Goal: Task Accomplishment & Management: Manage account settings

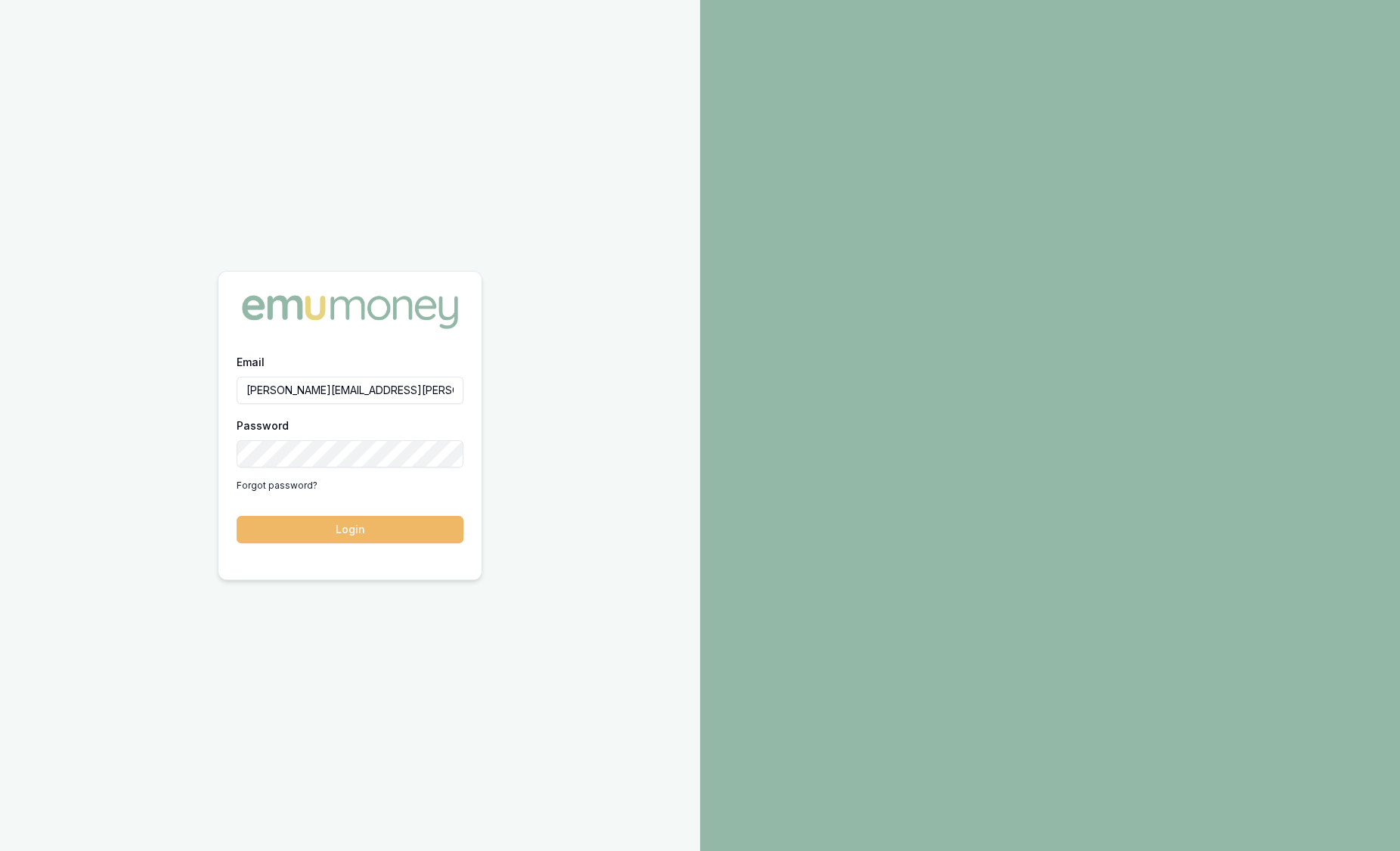
click at [390, 533] on button "Login" at bounding box center [350, 529] width 227 height 27
type input "sam.crouch@emumoney.com.au"
click at [426, 519] on button "Login" at bounding box center [350, 529] width 227 height 27
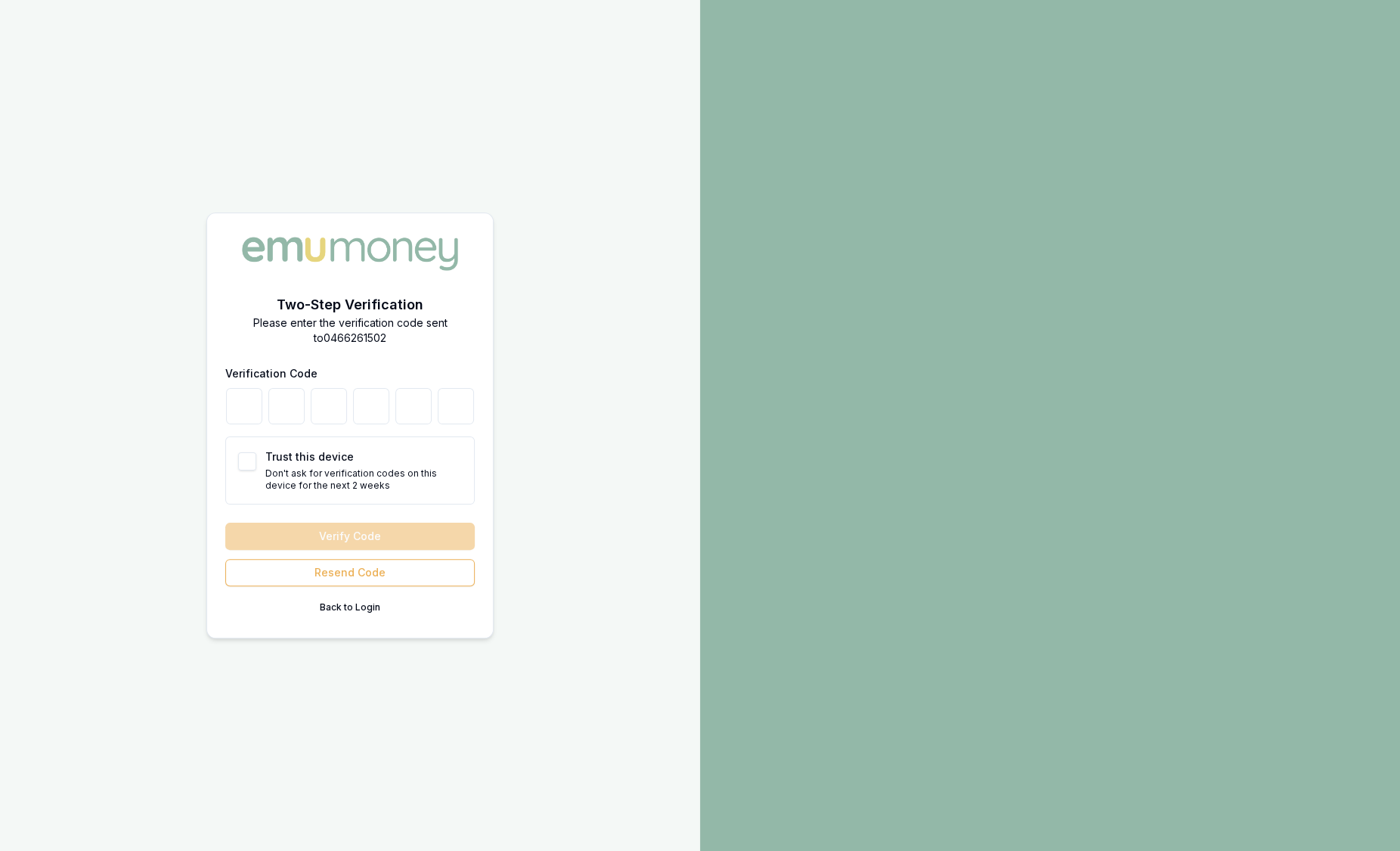
click at [245, 461] on button "Trust this device" at bounding box center [247, 460] width 18 height 18
checkbox input "true"
click at [349, 536] on div "Verify Code Resend Code Back to Login" at bounding box center [350, 571] width 250 height 97
click at [362, 580] on button "Resend Code" at bounding box center [350, 571] width 250 height 27
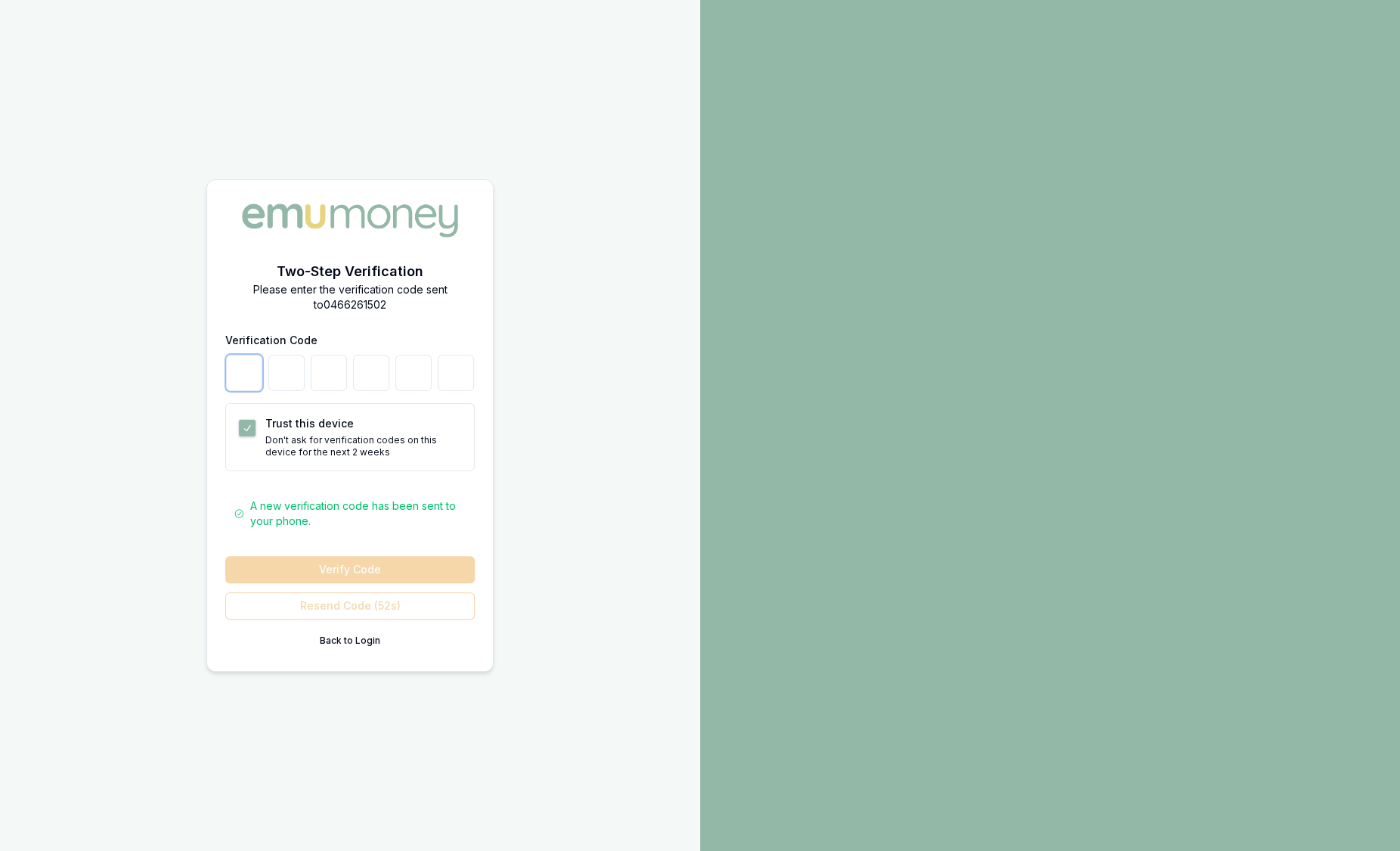
click at [249, 384] on input "number" at bounding box center [245, 373] width 37 height 37
type input "1"
type input "6"
type input "0"
type input "3"
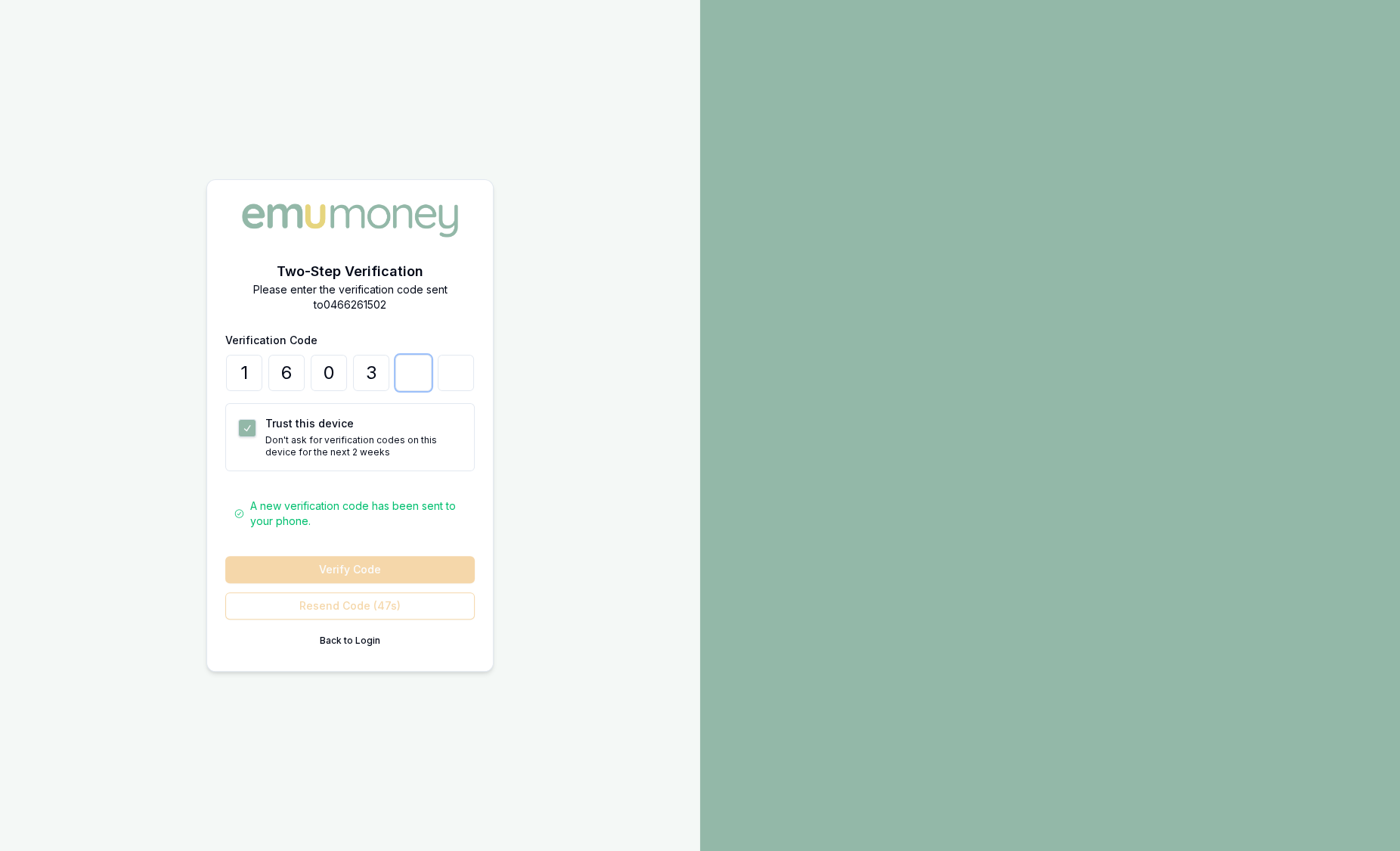
type input "9"
type input "3"
click at [368, 573] on button "Verify Code" at bounding box center [350, 569] width 250 height 27
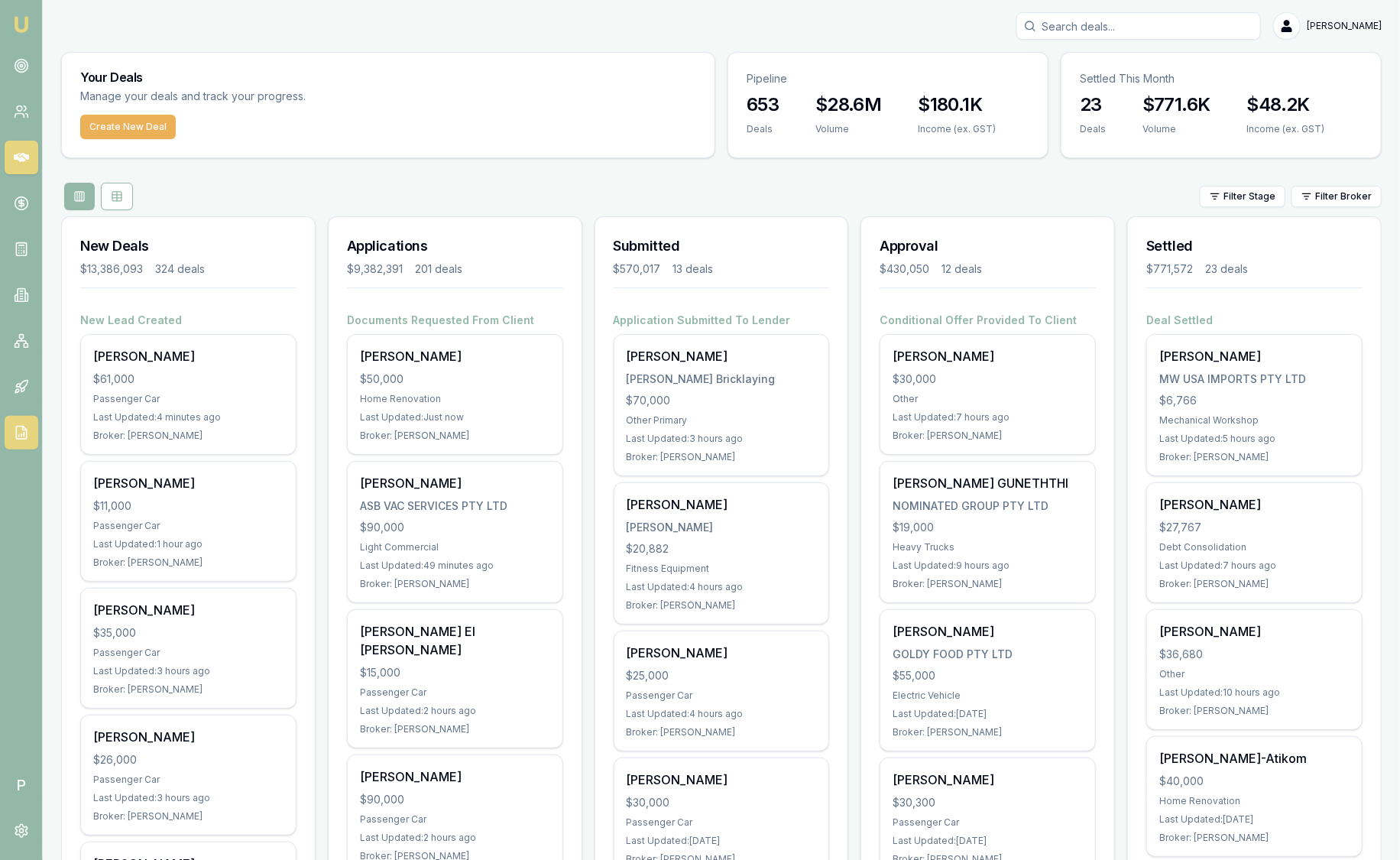
click at [19, 434] on icon at bounding box center [21, 432] width 15 height 15
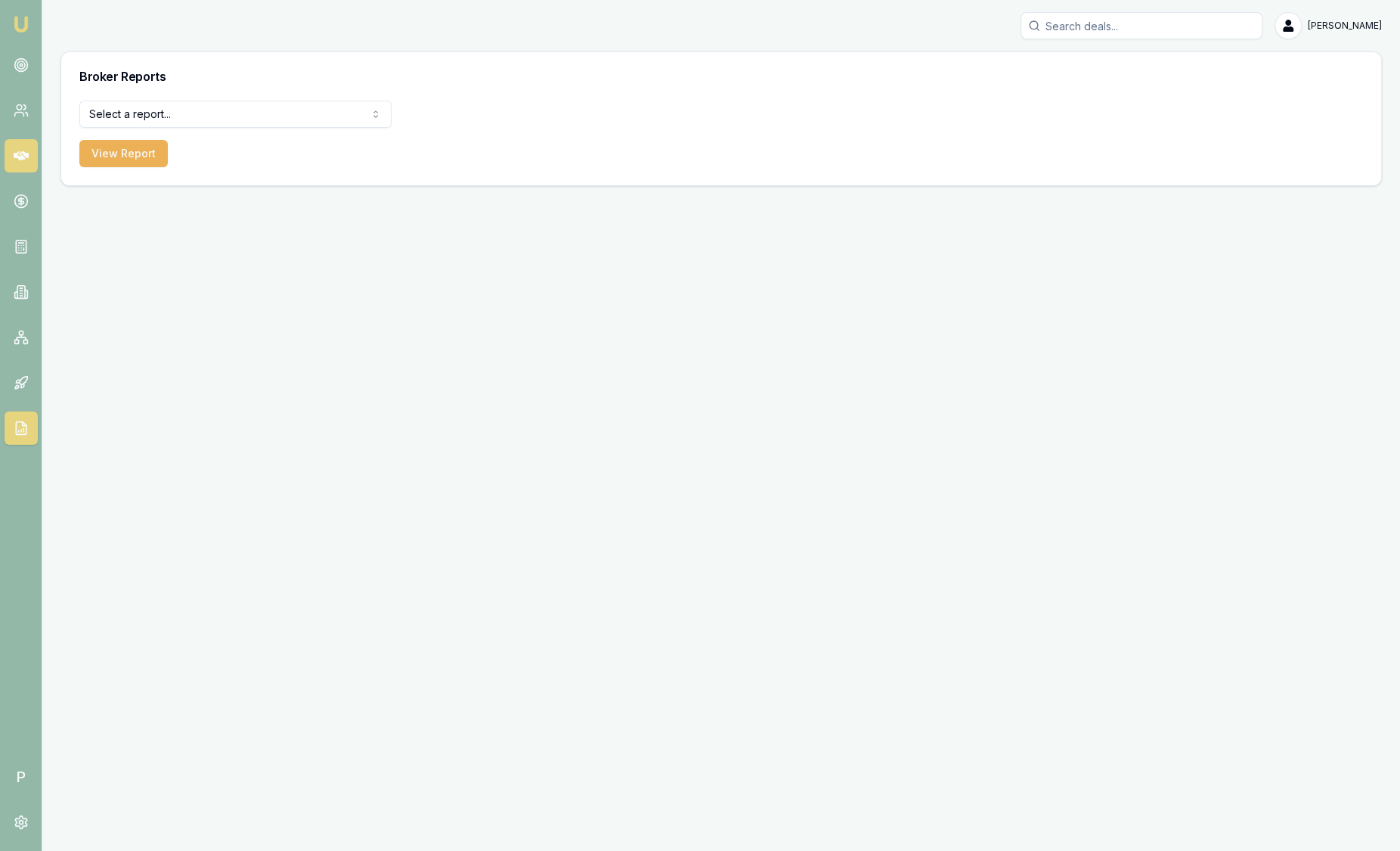
click at [17, 163] on link at bounding box center [21, 156] width 33 height 33
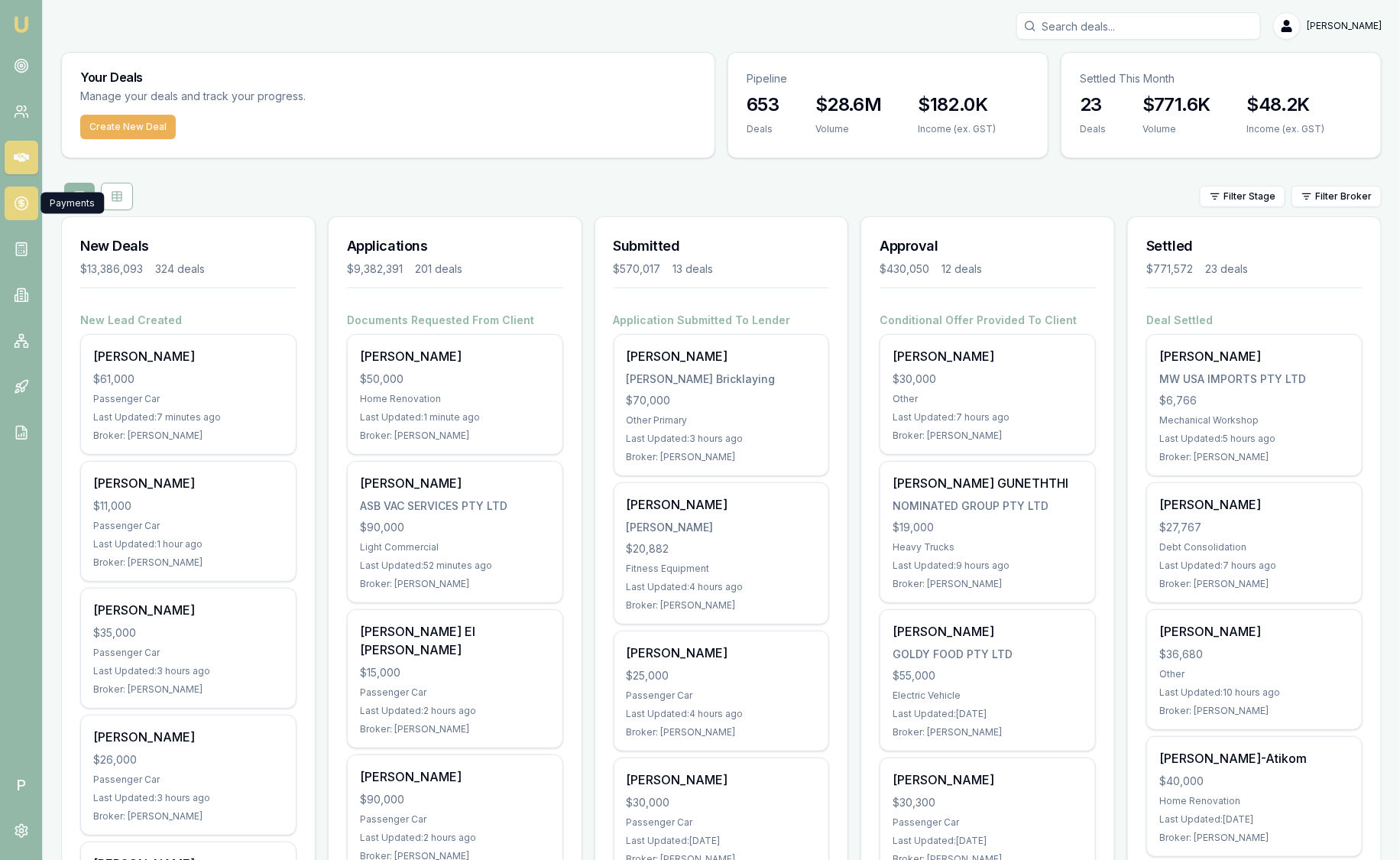
click at [14, 206] on icon at bounding box center [21, 203] width 15 height 15
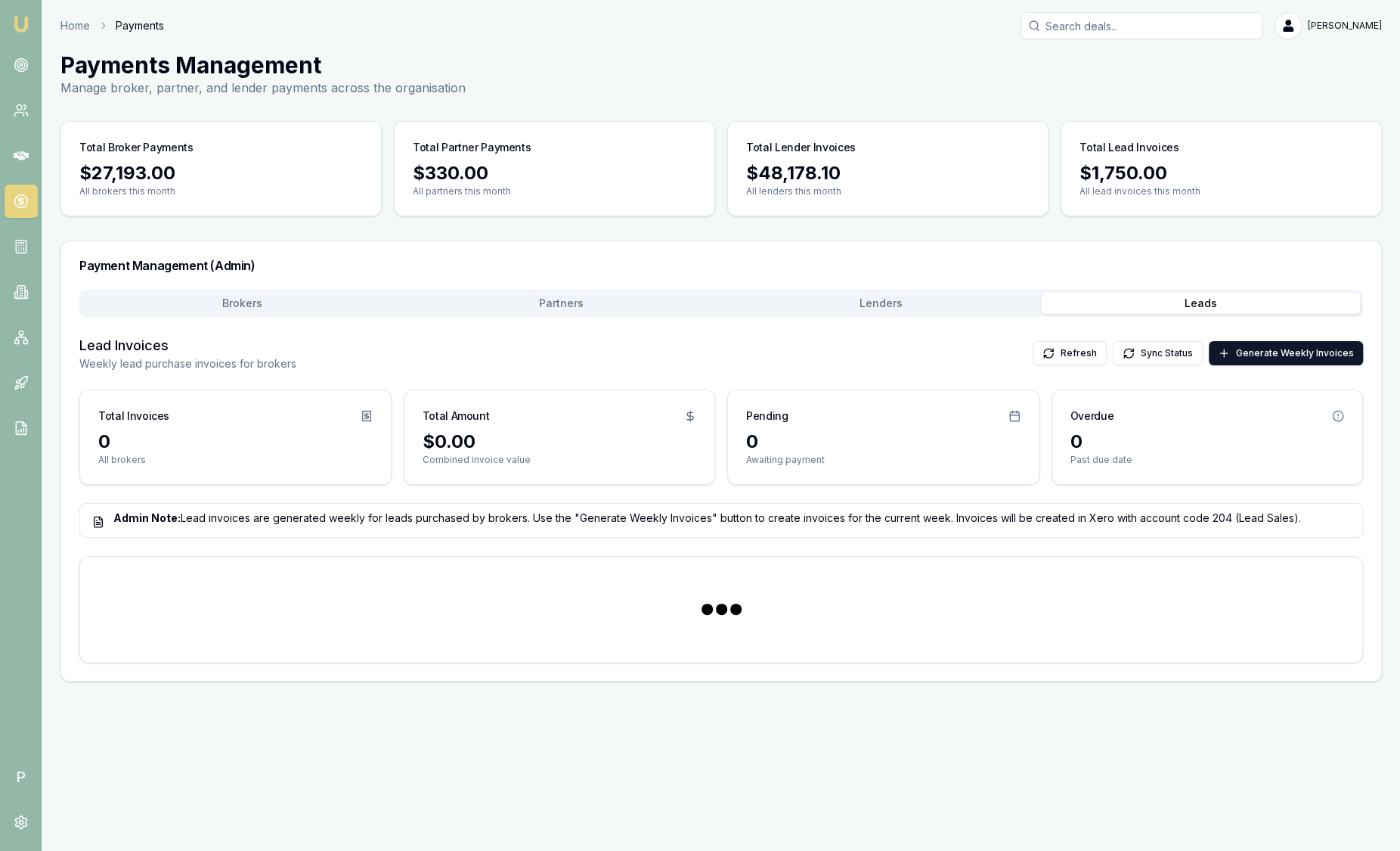
click at [1158, 294] on button "Leads" at bounding box center [1201, 303] width 320 height 21
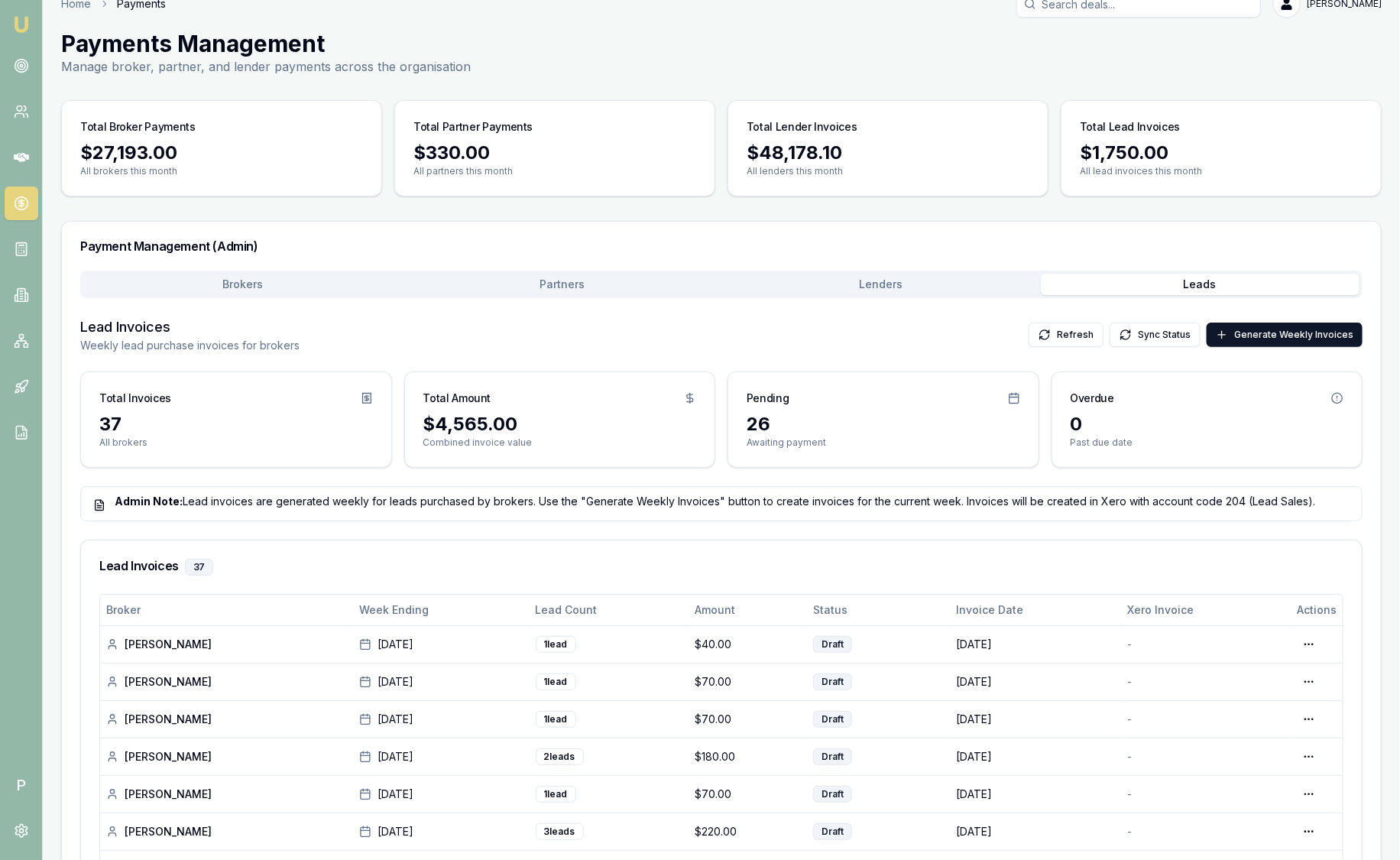
scroll to position [22, 0]
click at [19, 31] on img at bounding box center [21, 24] width 19 height 19
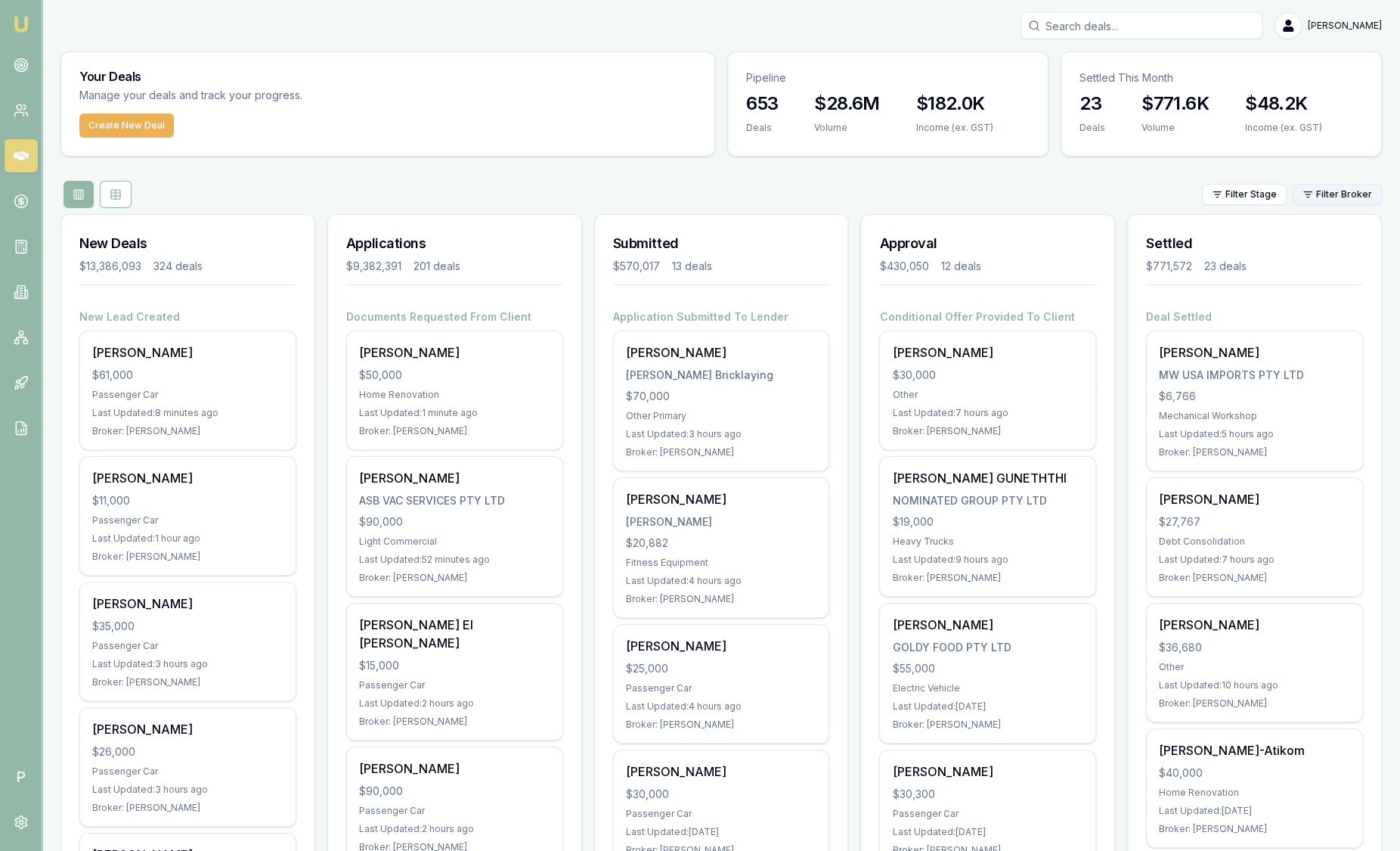
click at [1306, 200] on html "Emu Broker P Sam Crouch Toggle Menu Your Deals Manage your deals and track your…" at bounding box center [700, 426] width 1400 height 851
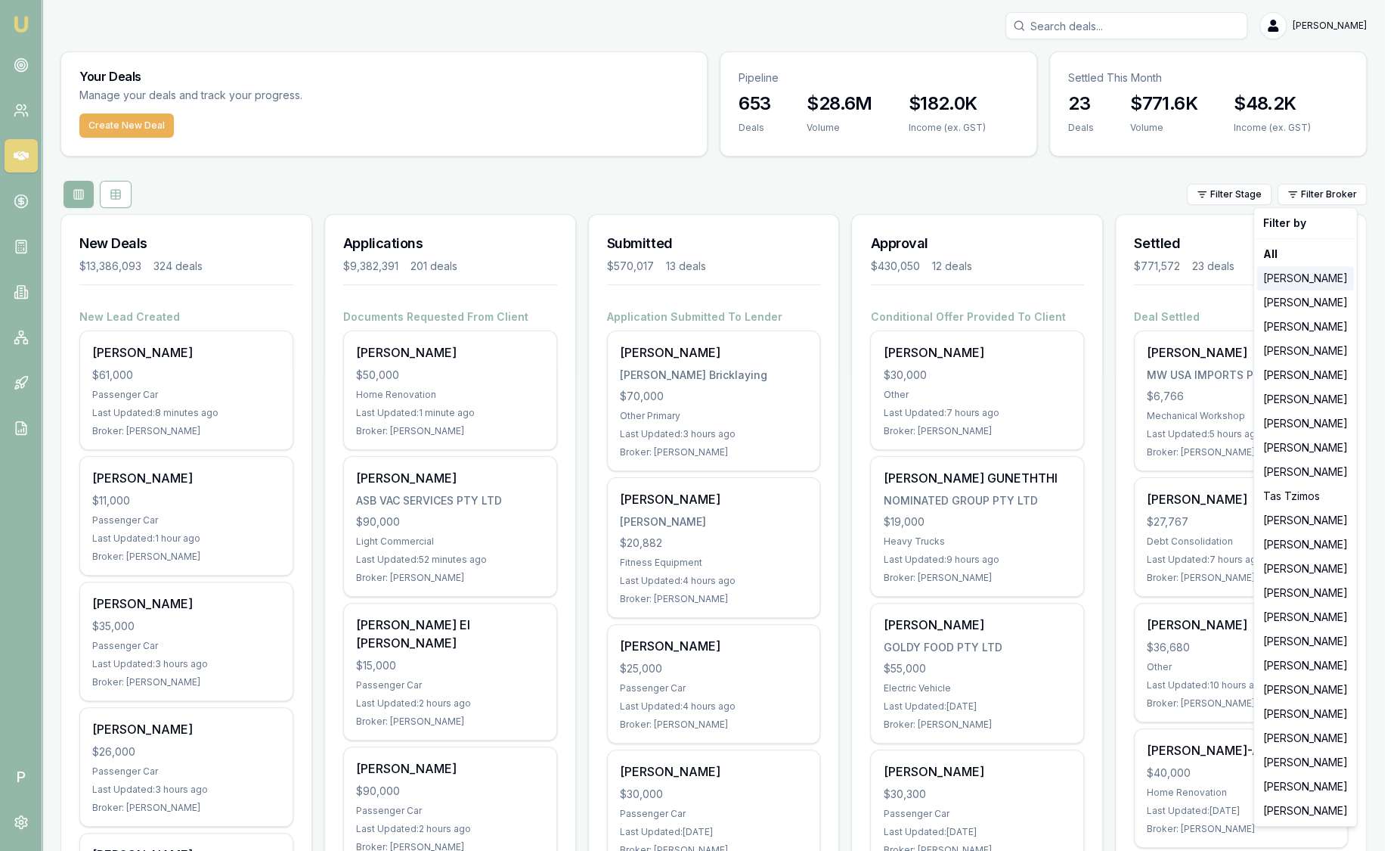
click at [1287, 282] on div "Jackson Fanfulla" at bounding box center [1305, 279] width 97 height 24
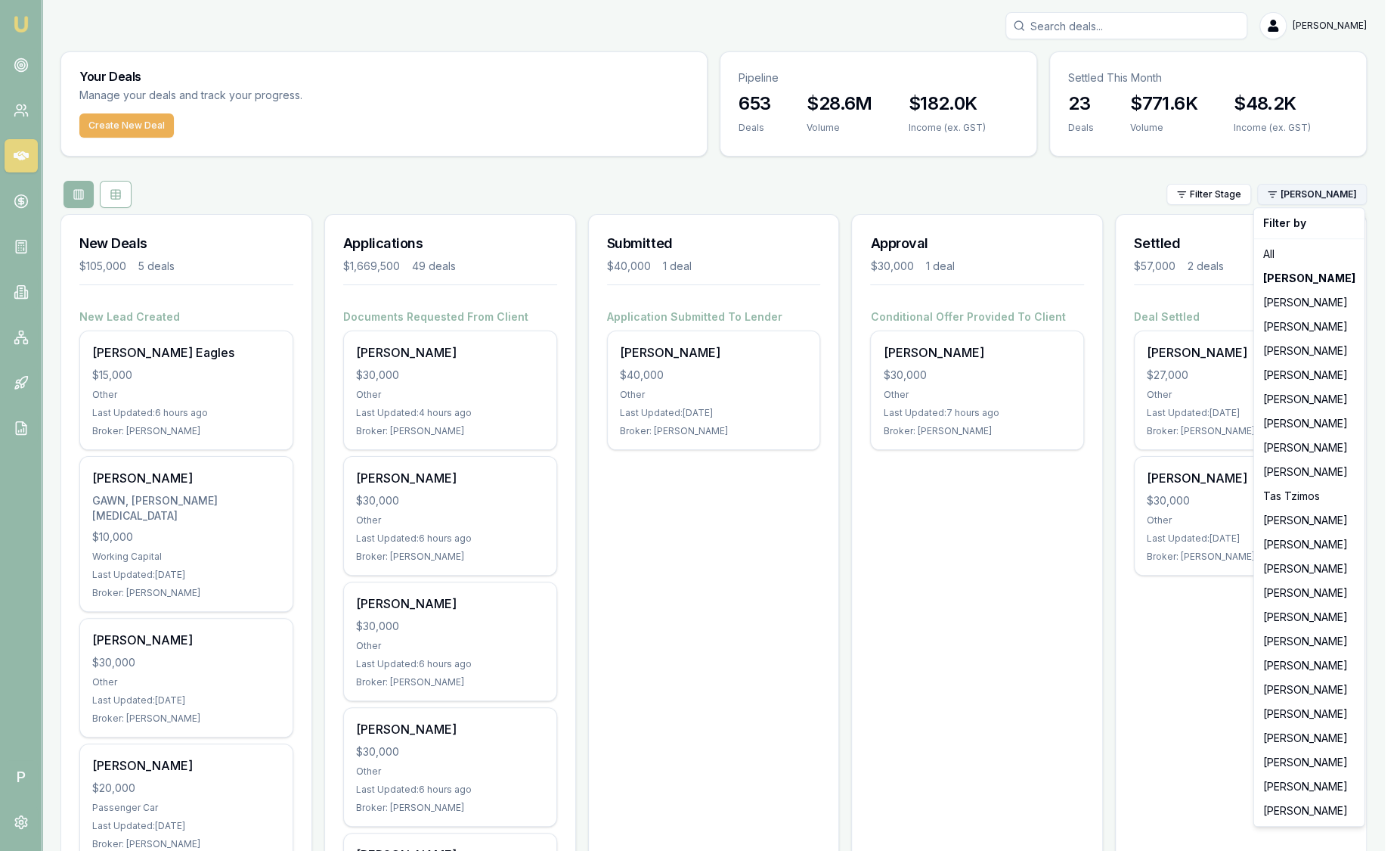
click at [1311, 193] on html "Emu Broker P Sam Crouch Toggle Menu Your Deals Manage your deals and track your…" at bounding box center [700, 426] width 1400 height 851
click at [1306, 306] on div "Stevette Gelavis" at bounding box center [1308, 302] width 104 height 24
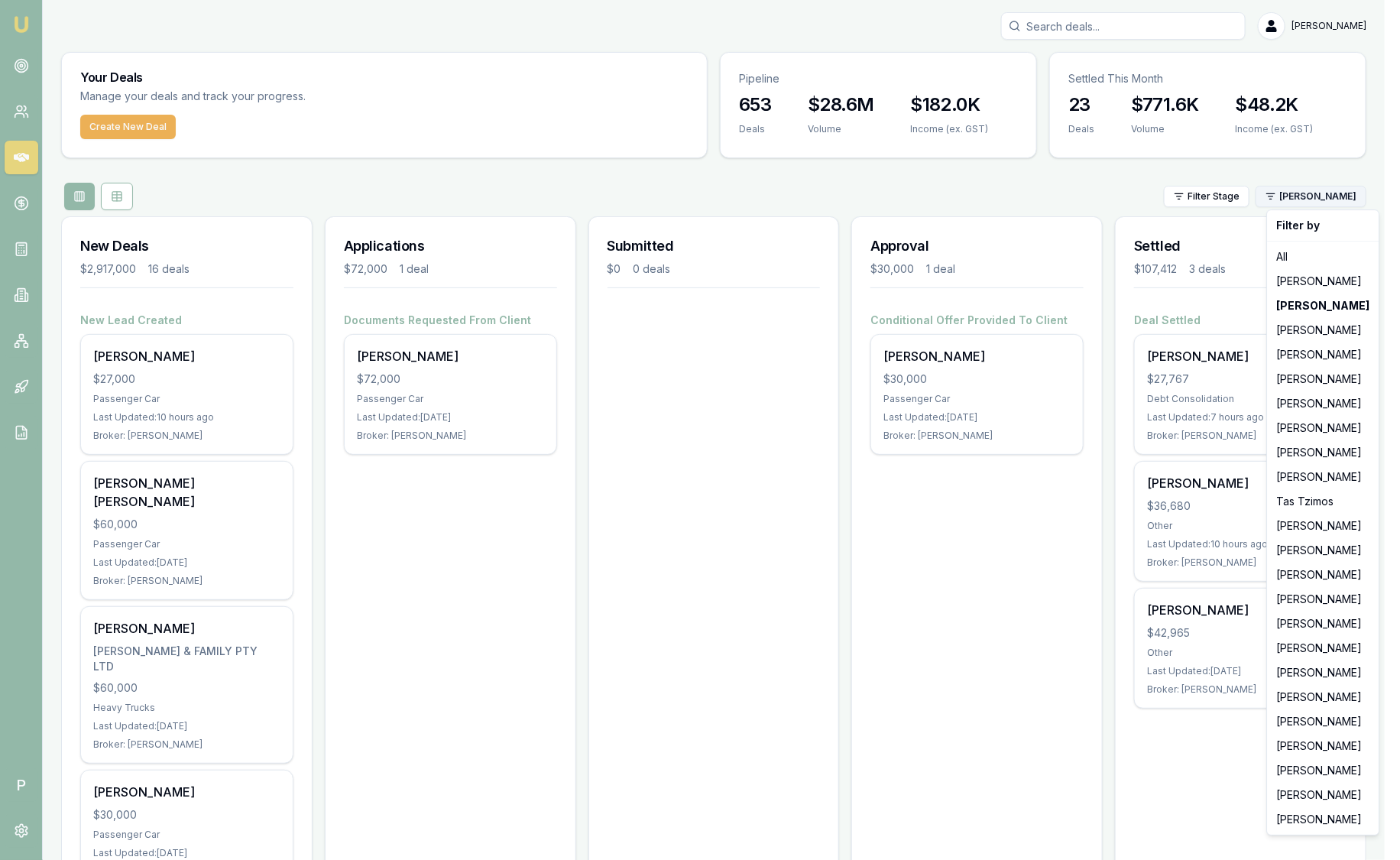
click at [1336, 202] on html "Emu Broker P Sam Crouch Toggle Menu Your Deals Manage your deals and track your…" at bounding box center [700, 430] width 1400 height 860
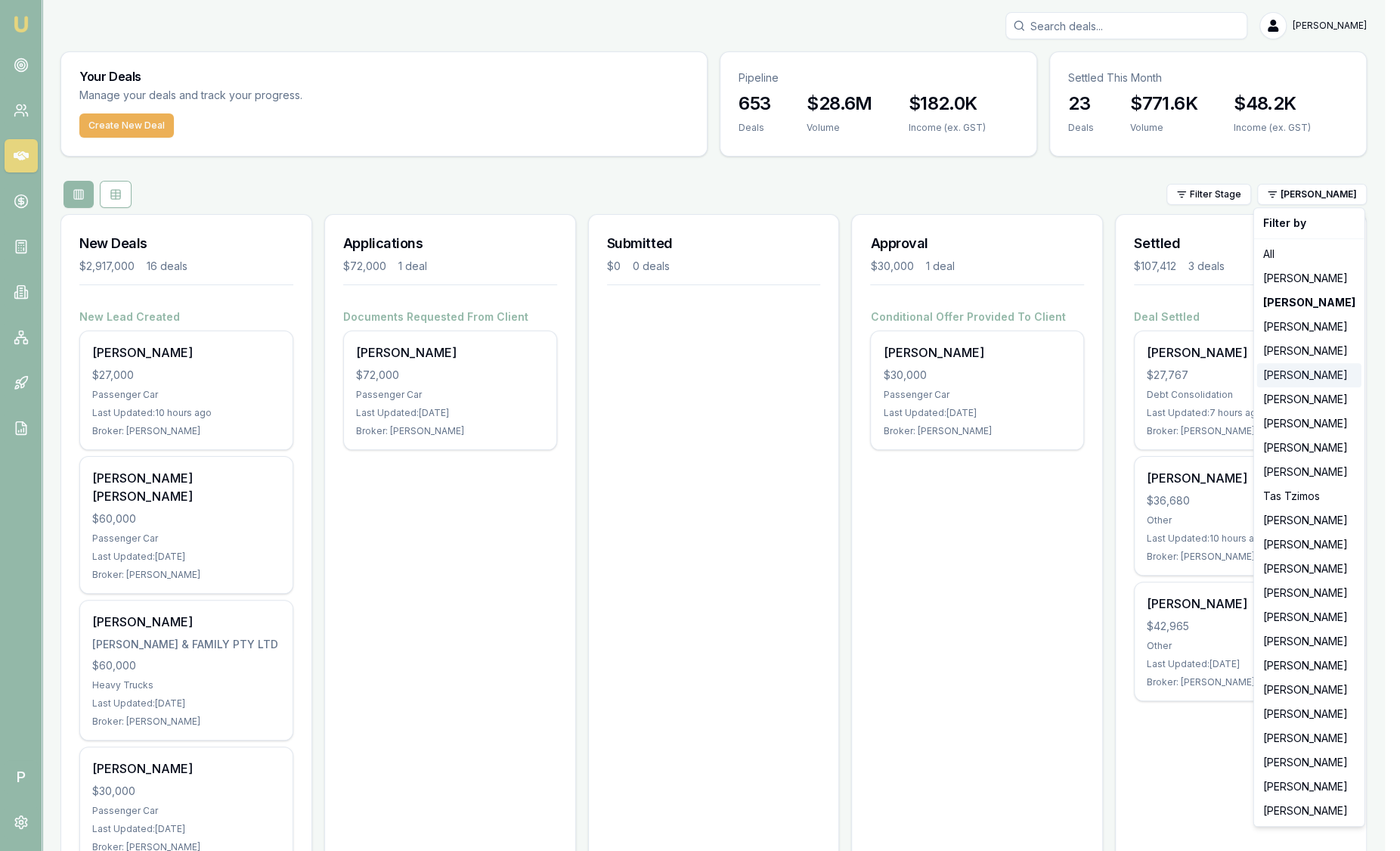
click at [1302, 384] on div "Evette Abdo" at bounding box center [1308, 375] width 104 height 24
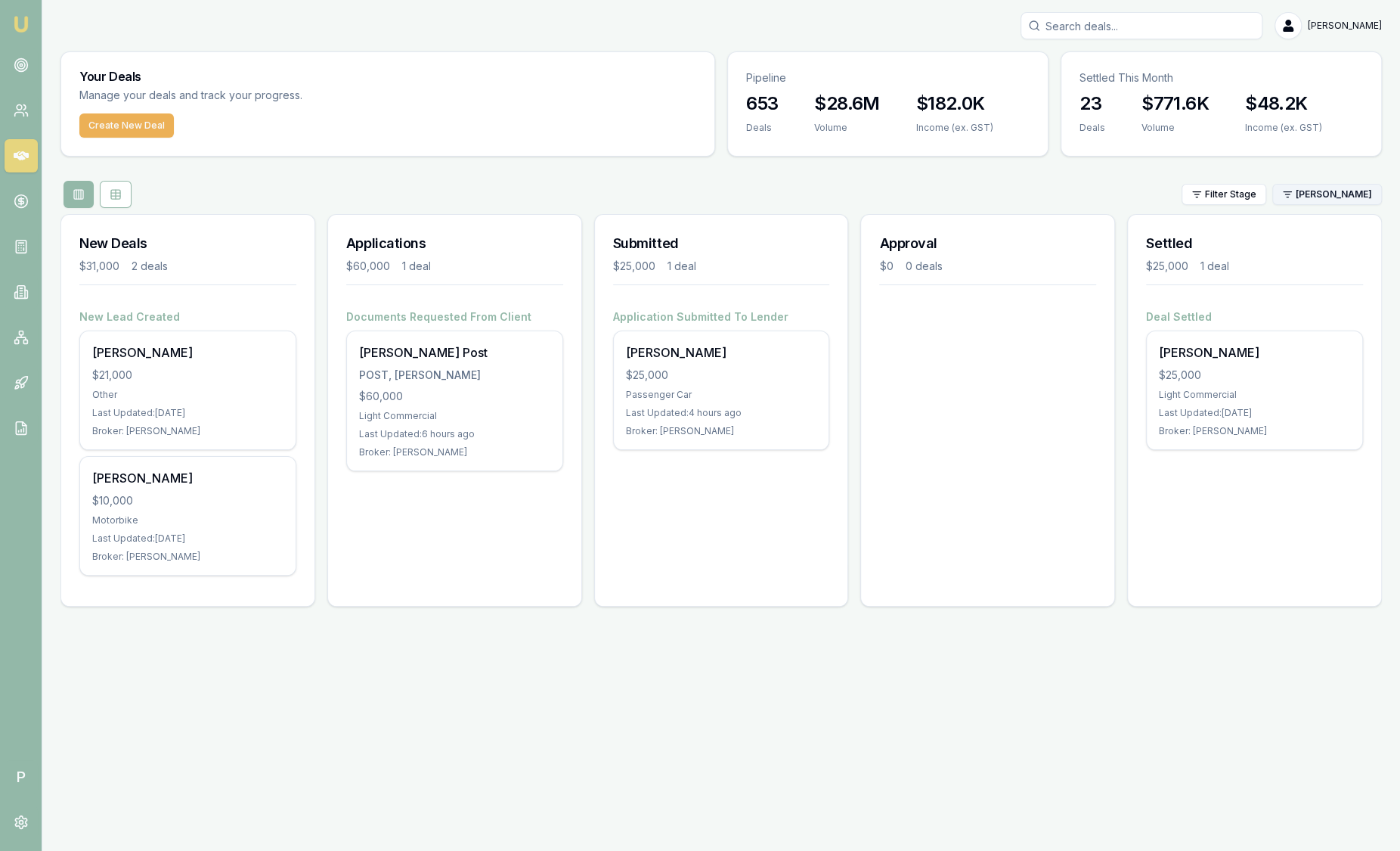
click at [1332, 197] on html "Emu Broker P Sam Crouch Toggle Menu Your Deals Manage your deals and track your…" at bounding box center [700, 426] width 1400 height 851
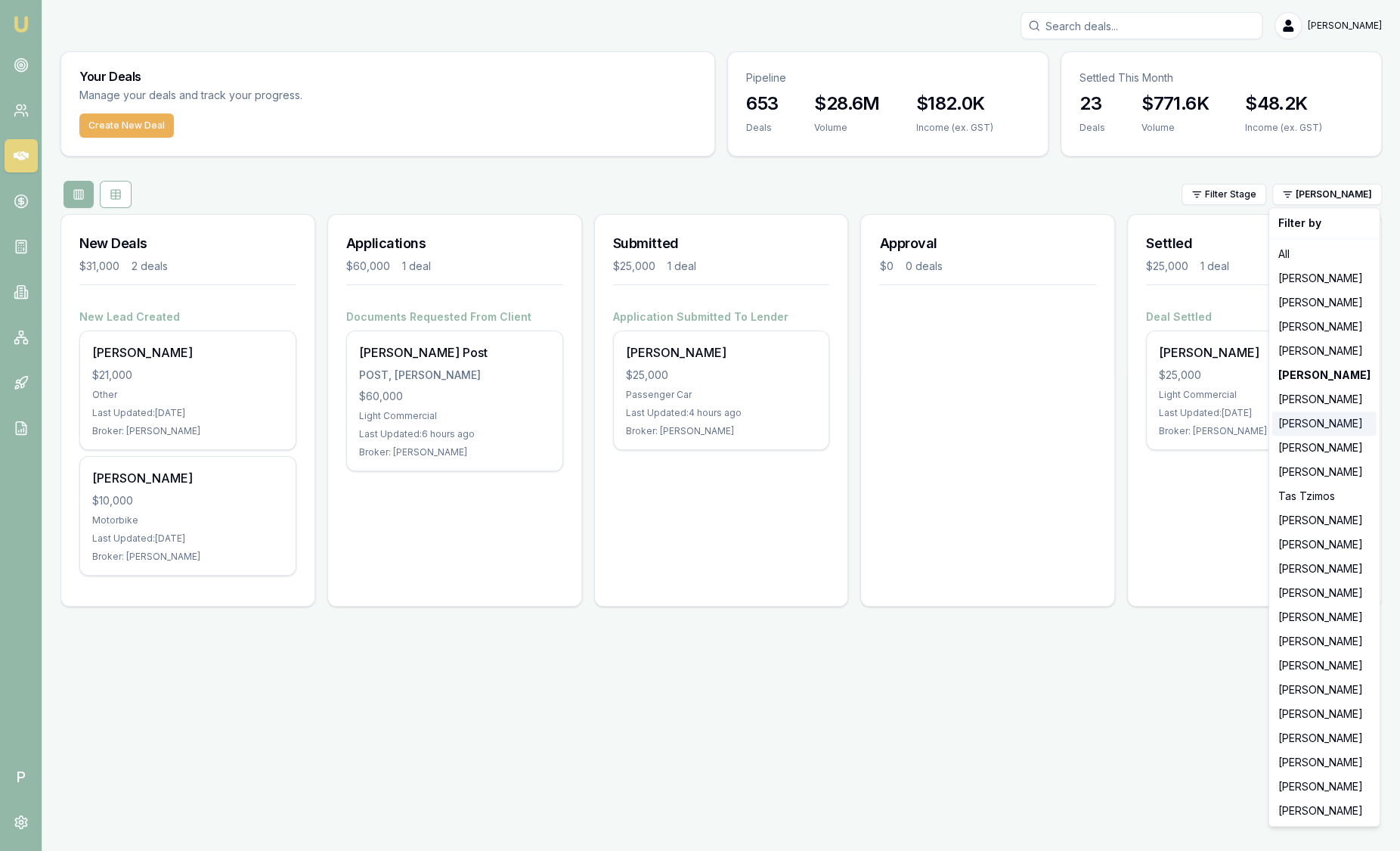
click at [1346, 432] on div "Baron Ketterman" at bounding box center [1323, 424] width 104 height 24
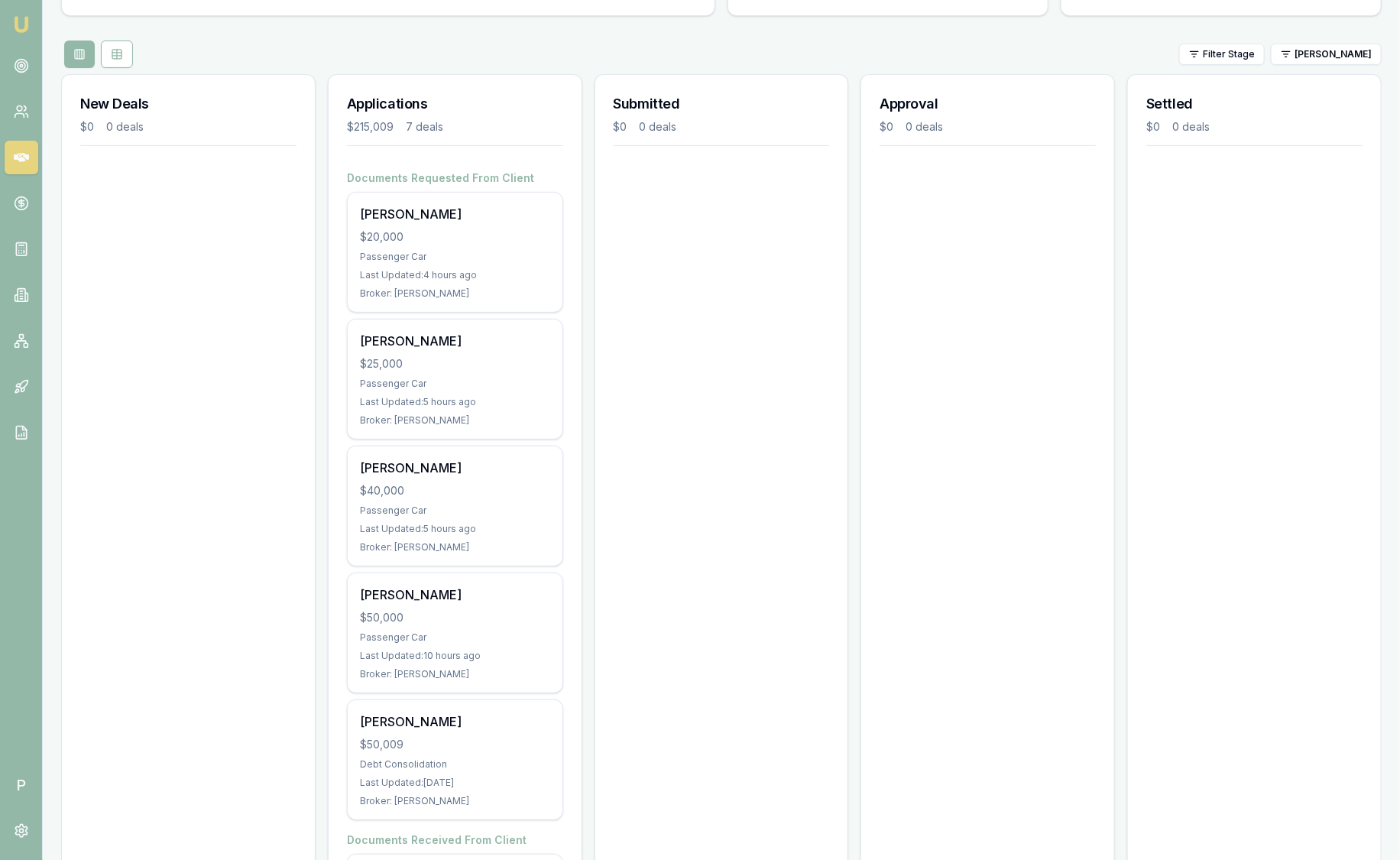
scroll to position [138, 0]
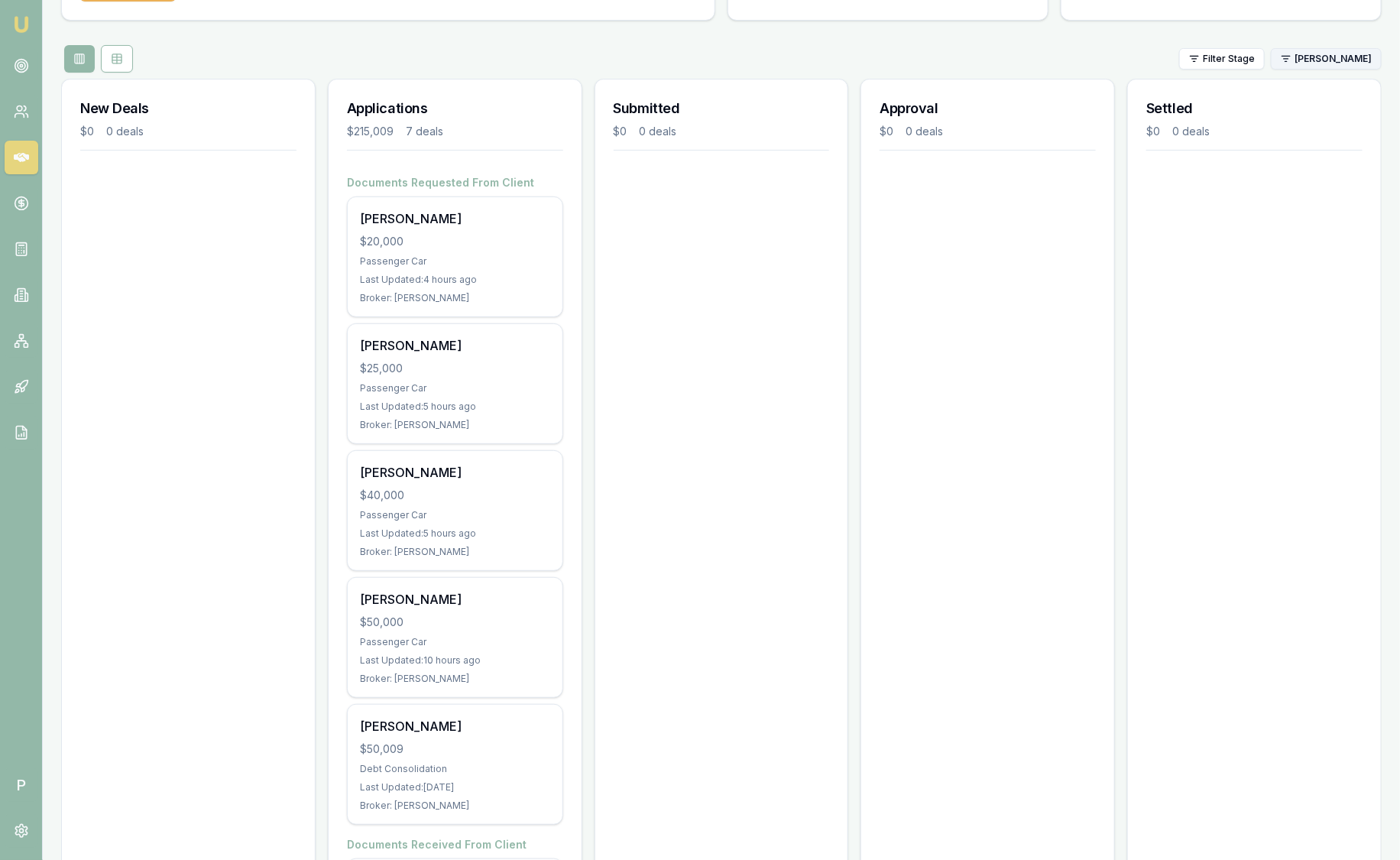
click at [1319, 59] on html "Emu Broker P Sam Crouch Toggle Menu Your Deals Manage your deals and track your…" at bounding box center [700, 292] width 1400 height 860
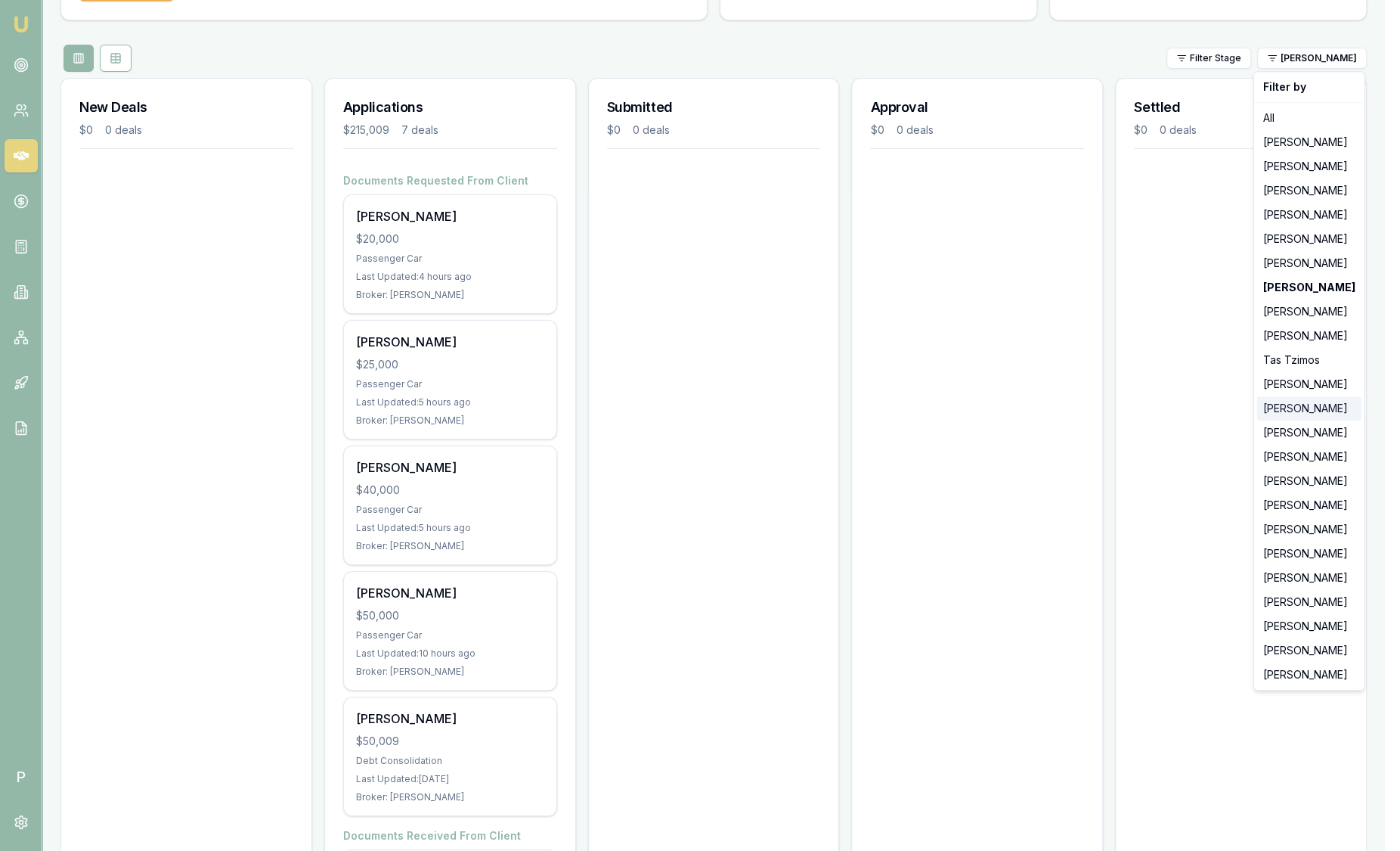
click at [1324, 407] on div "Pinkesh Patel" at bounding box center [1308, 408] width 104 height 24
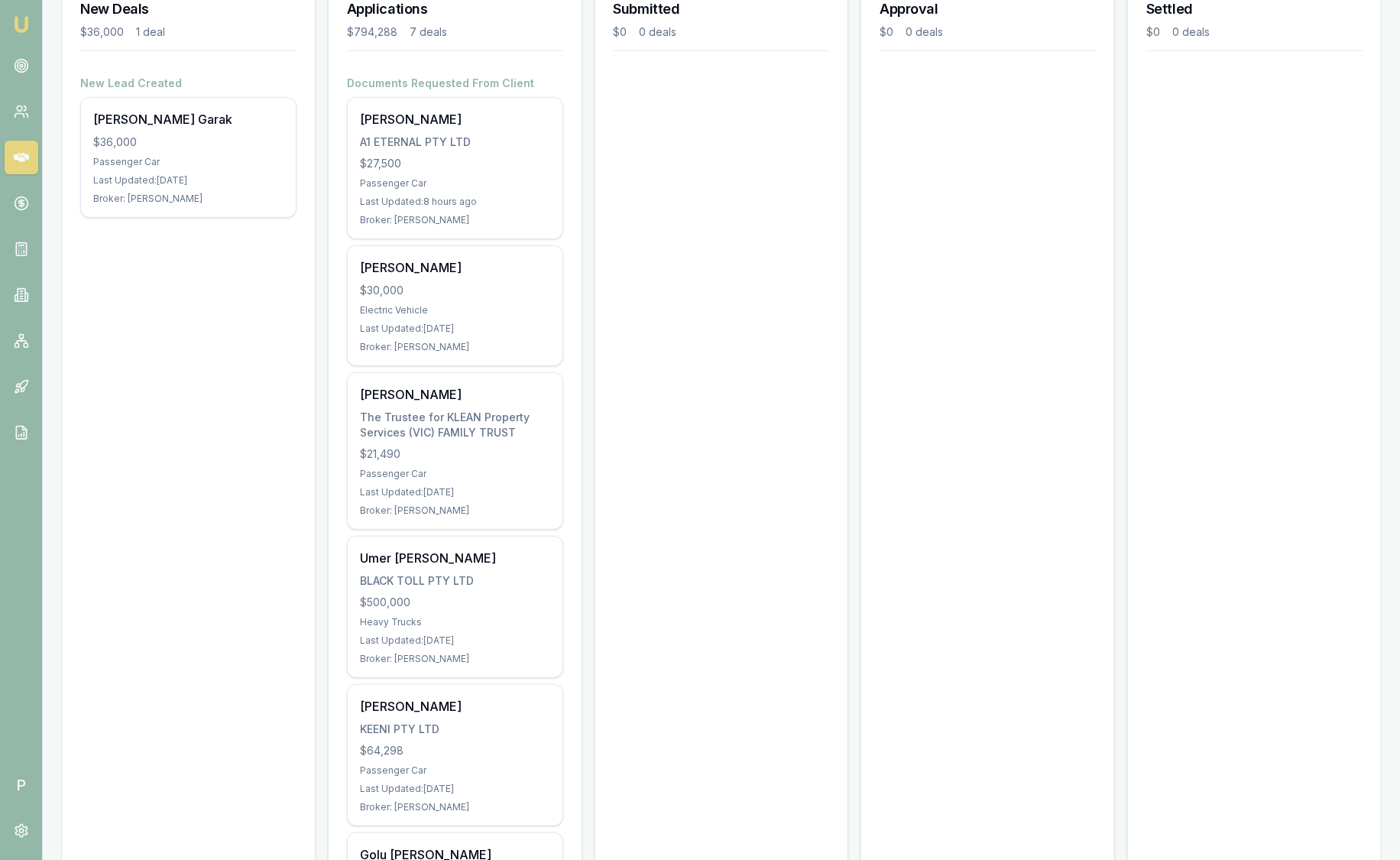
scroll to position [0, 0]
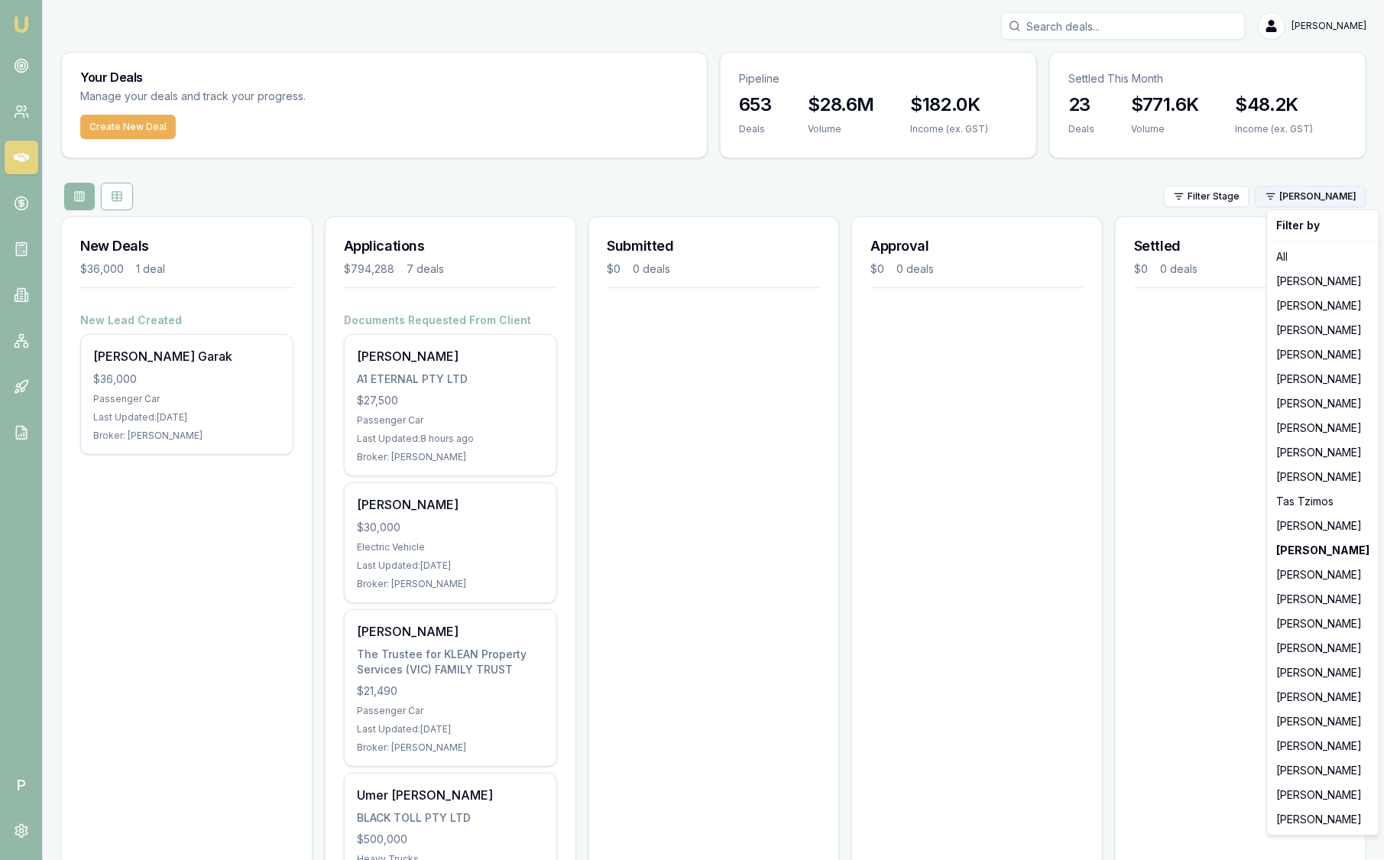
click at [1341, 201] on html "Emu Broker P Sam Crouch Toggle Menu Your Deals Manage your deals and track your…" at bounding box center [700, 430] width 1400 height 860
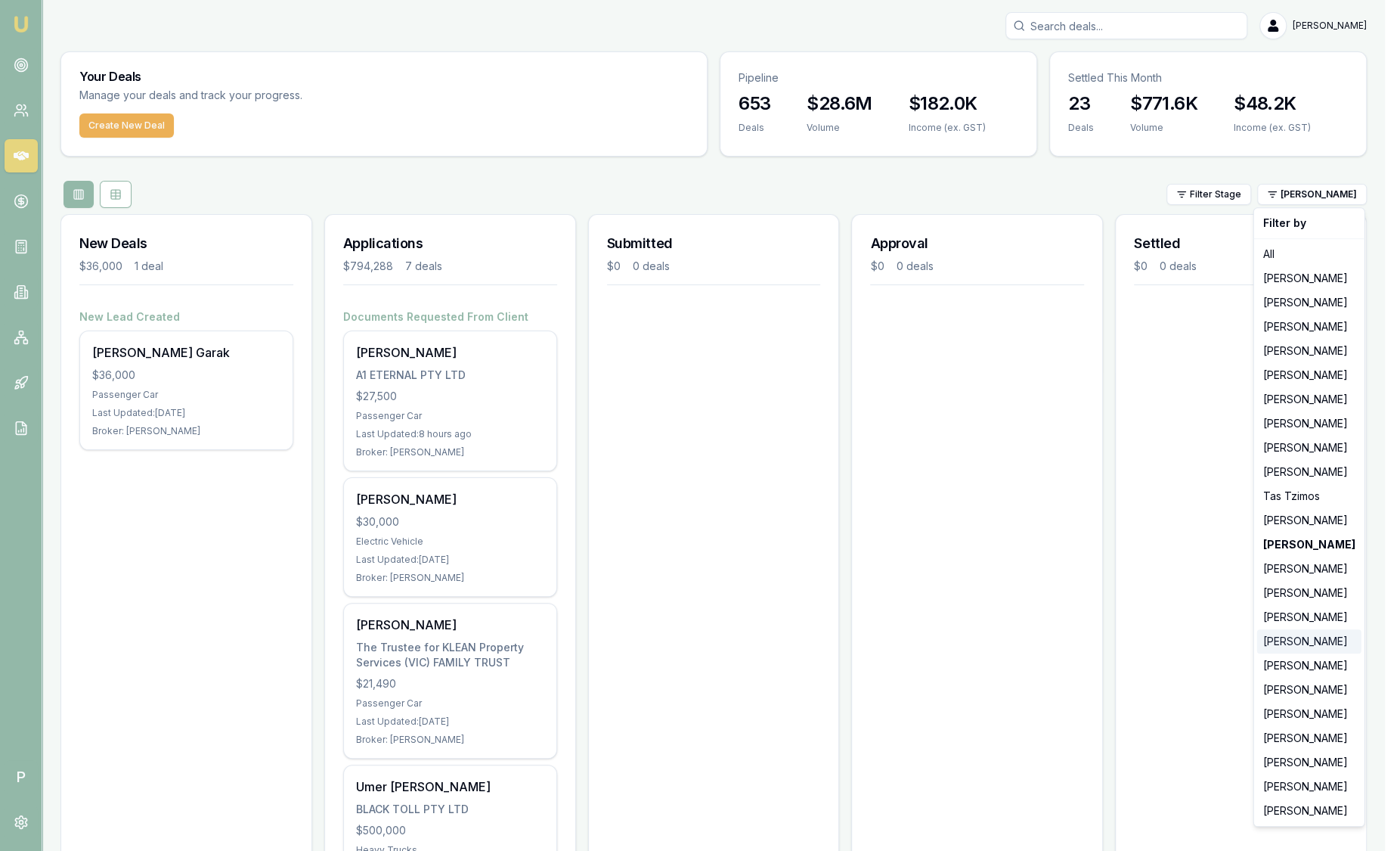
click at [1283, 649] on div "Rachael Connors" at bounding box center [1308, 641] width 104 height 24
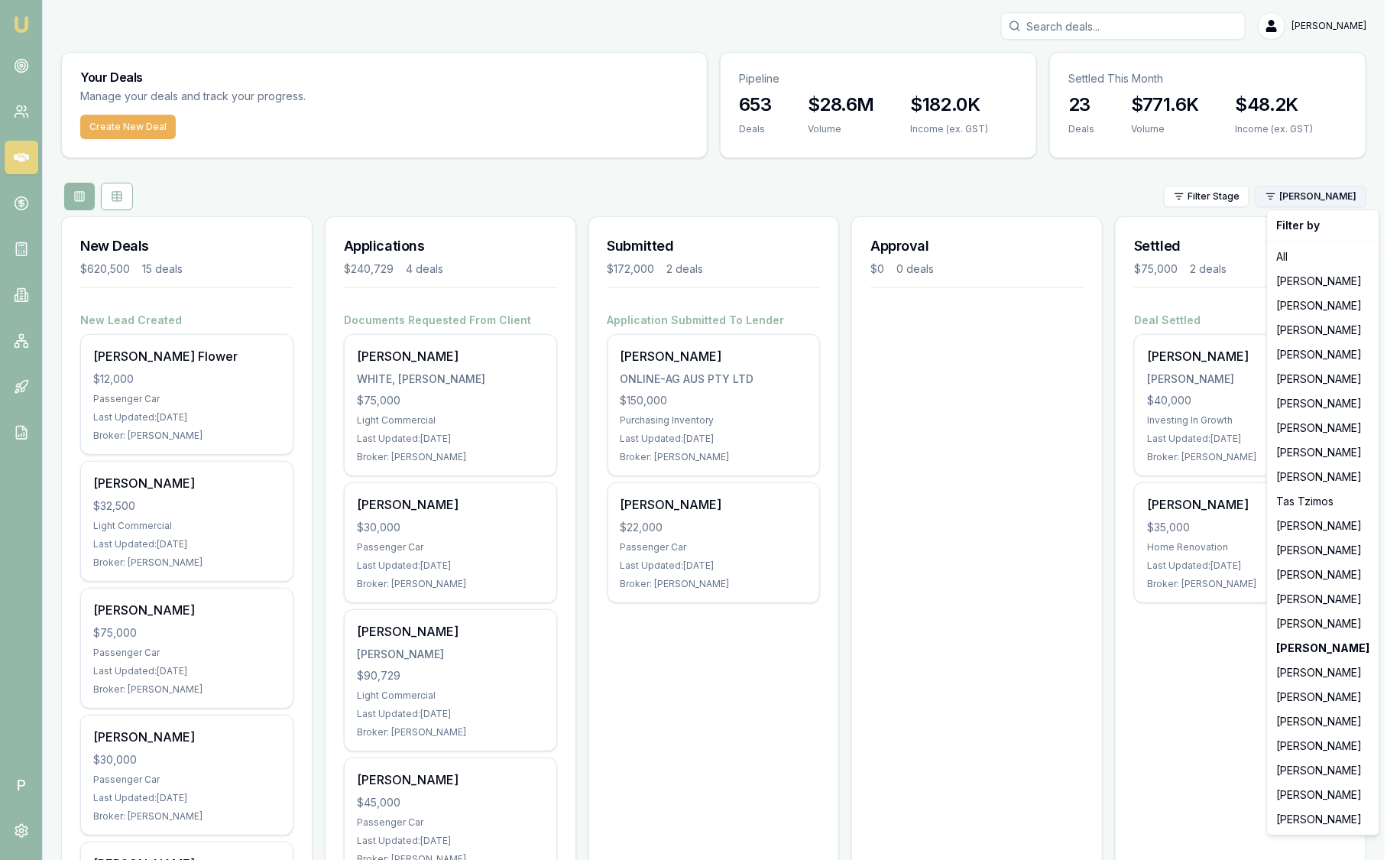
click at [1303, 199] on html "Emu Broker P Sam Crouch Toggle Menu Your Deals Manage your deals and track your…" at bounding box center [700, 430] width 1400 height 860
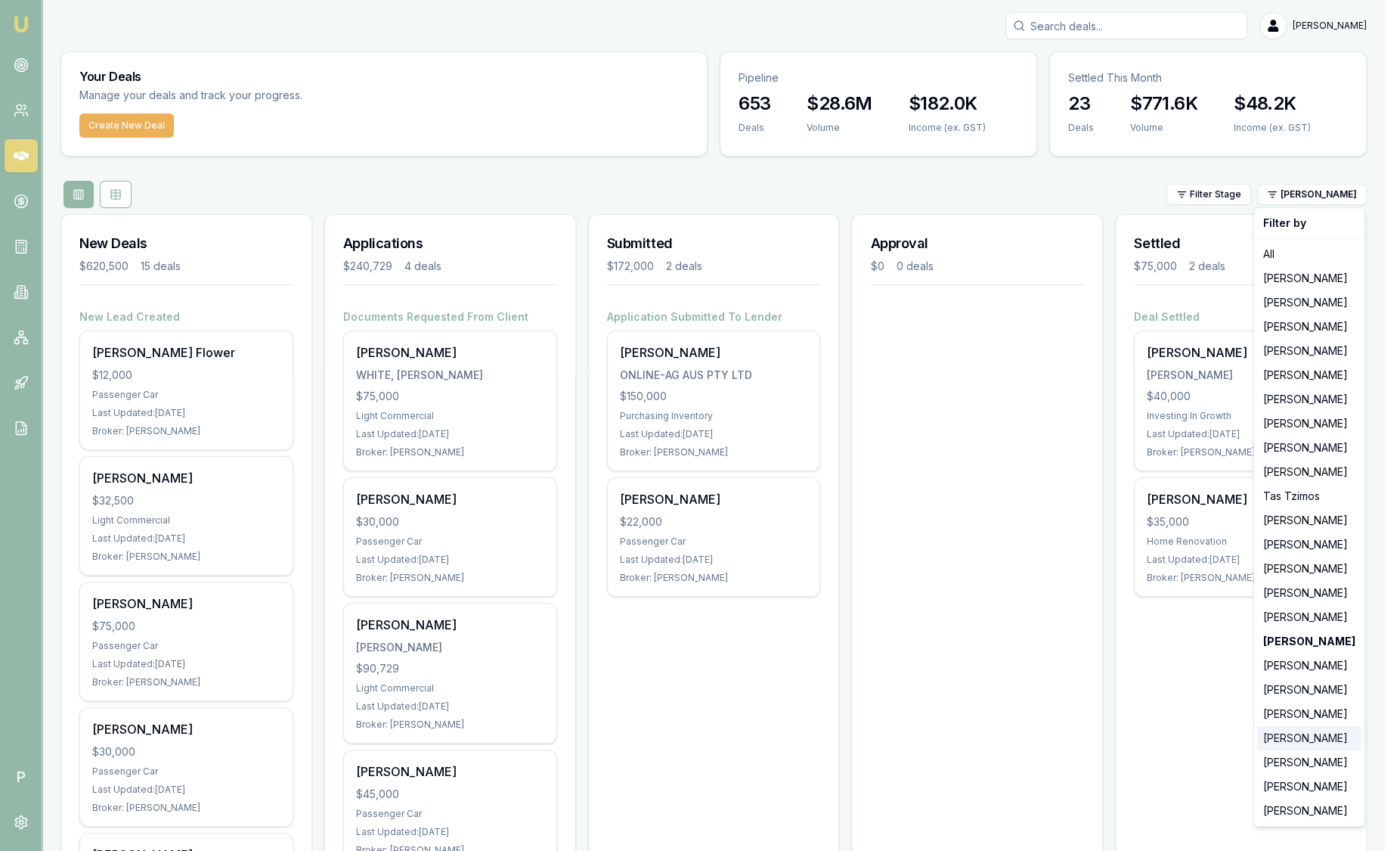
click at [1304, 744] on div "Robyn Adams" at bounding box center [1308, 738] width 104 height 24
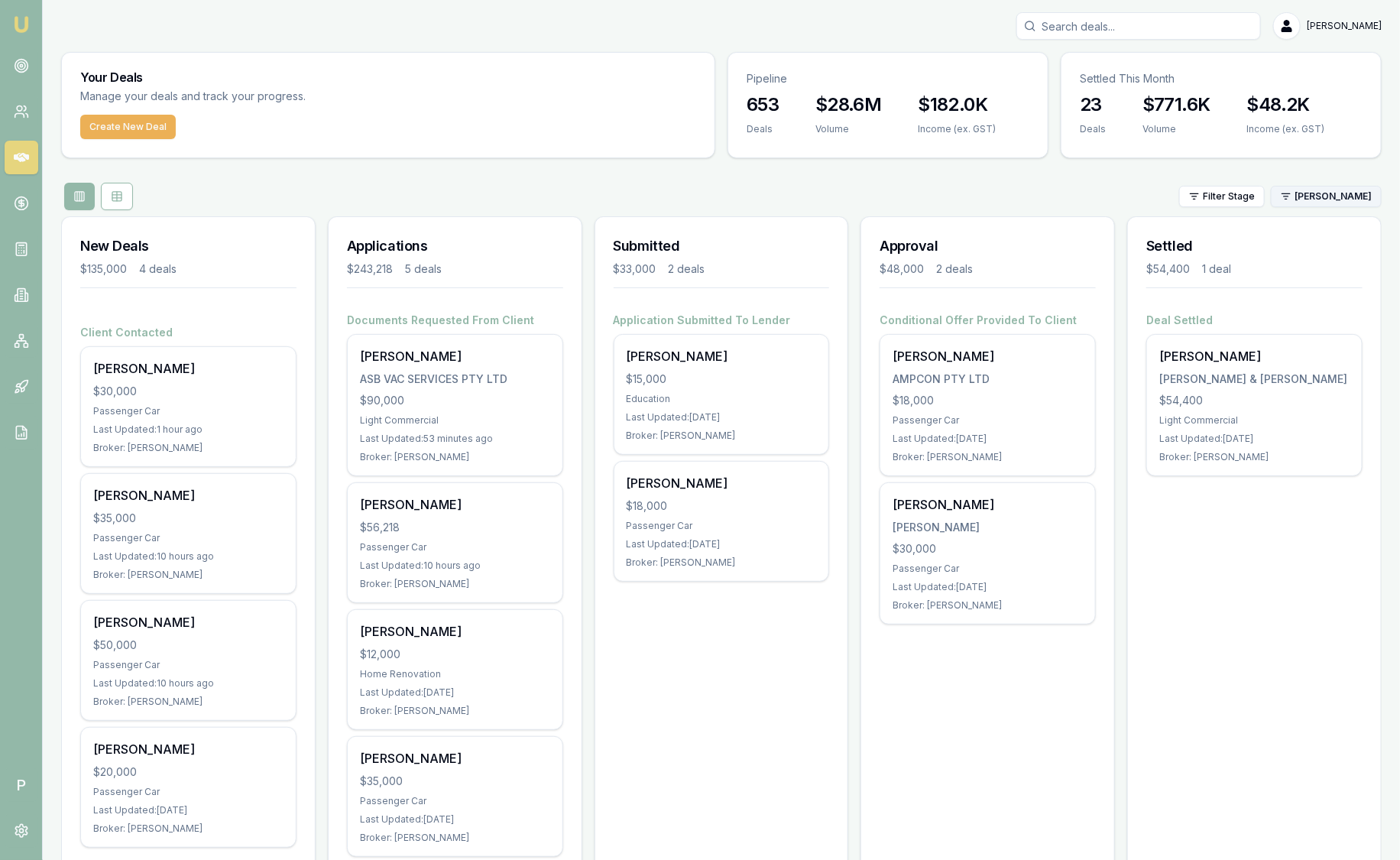
click at [1339, 204] on html "Emu Broker P Sam Crouch Toggle Menu Your Deals Manage your deals and track your…" at bounding box center [700, 430] width 1400 height 860
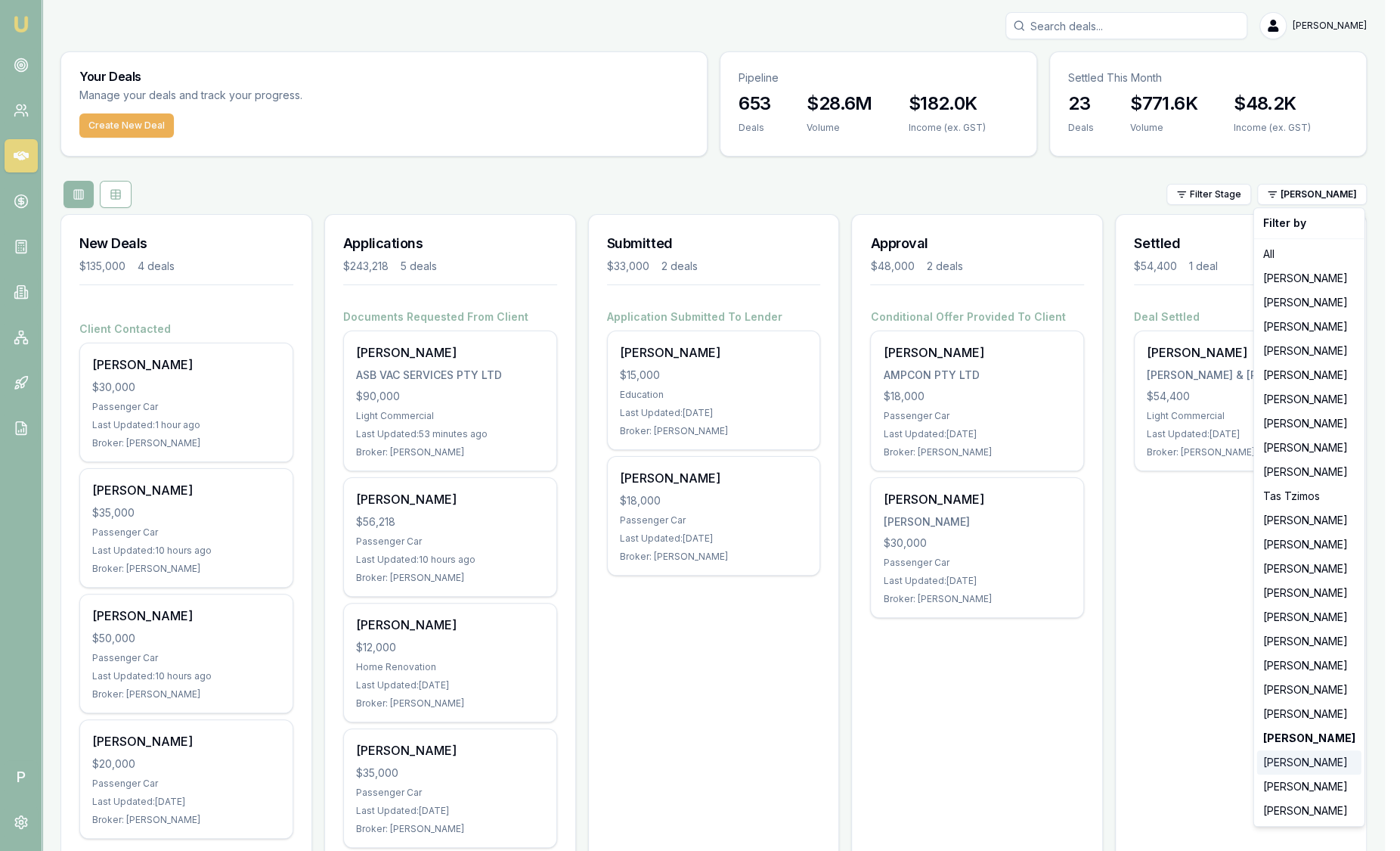
click at [1296, 771] on div "Jack Armstrong" at bounding box center [1308, 762] width 104 height 24
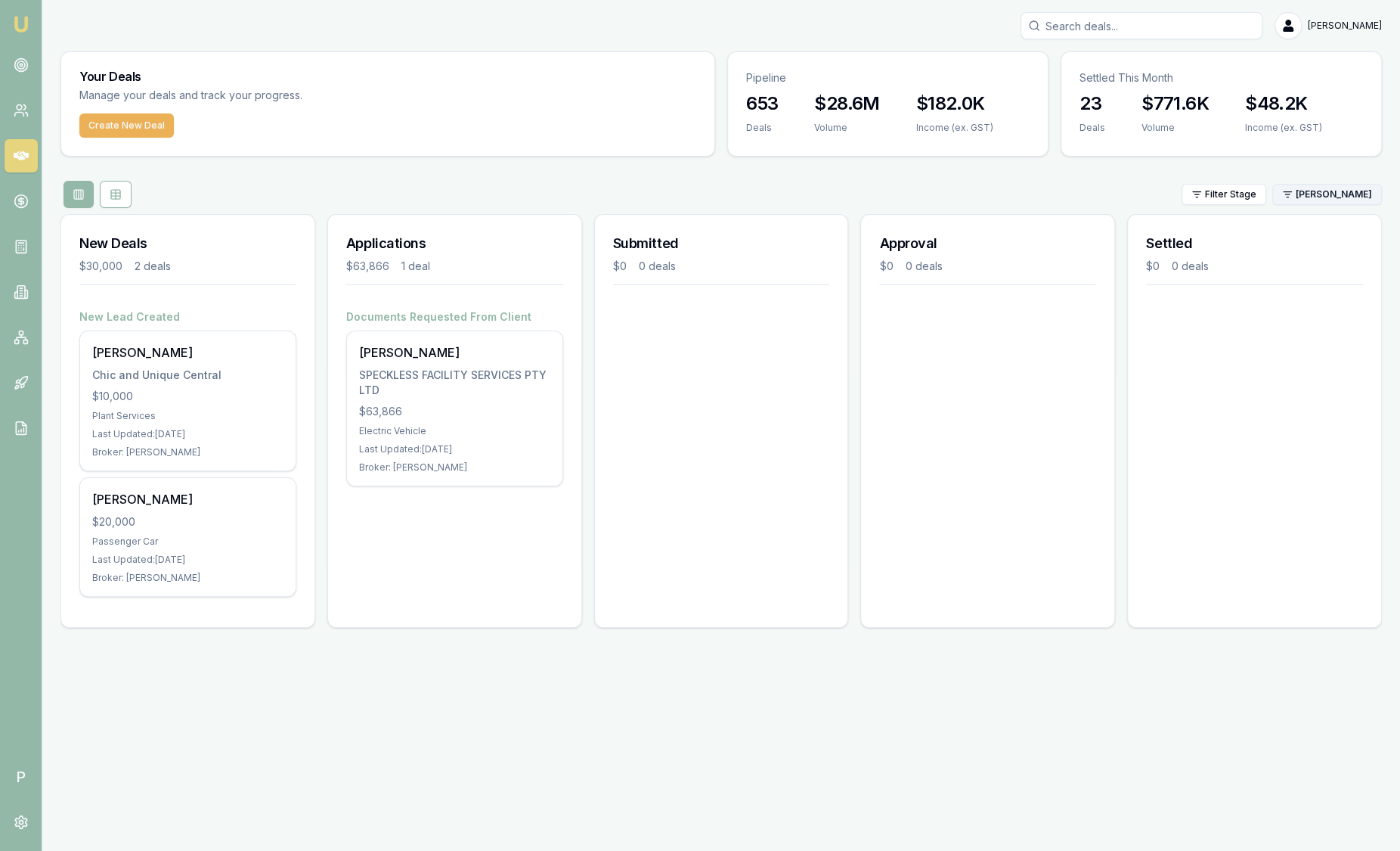
click at [1298, 191] on html "Emu Broker P Sam Crouch Toggle Menu Your Deals Manage your deals and track your…" at bounding box center [700, 426] width 1400 height 851
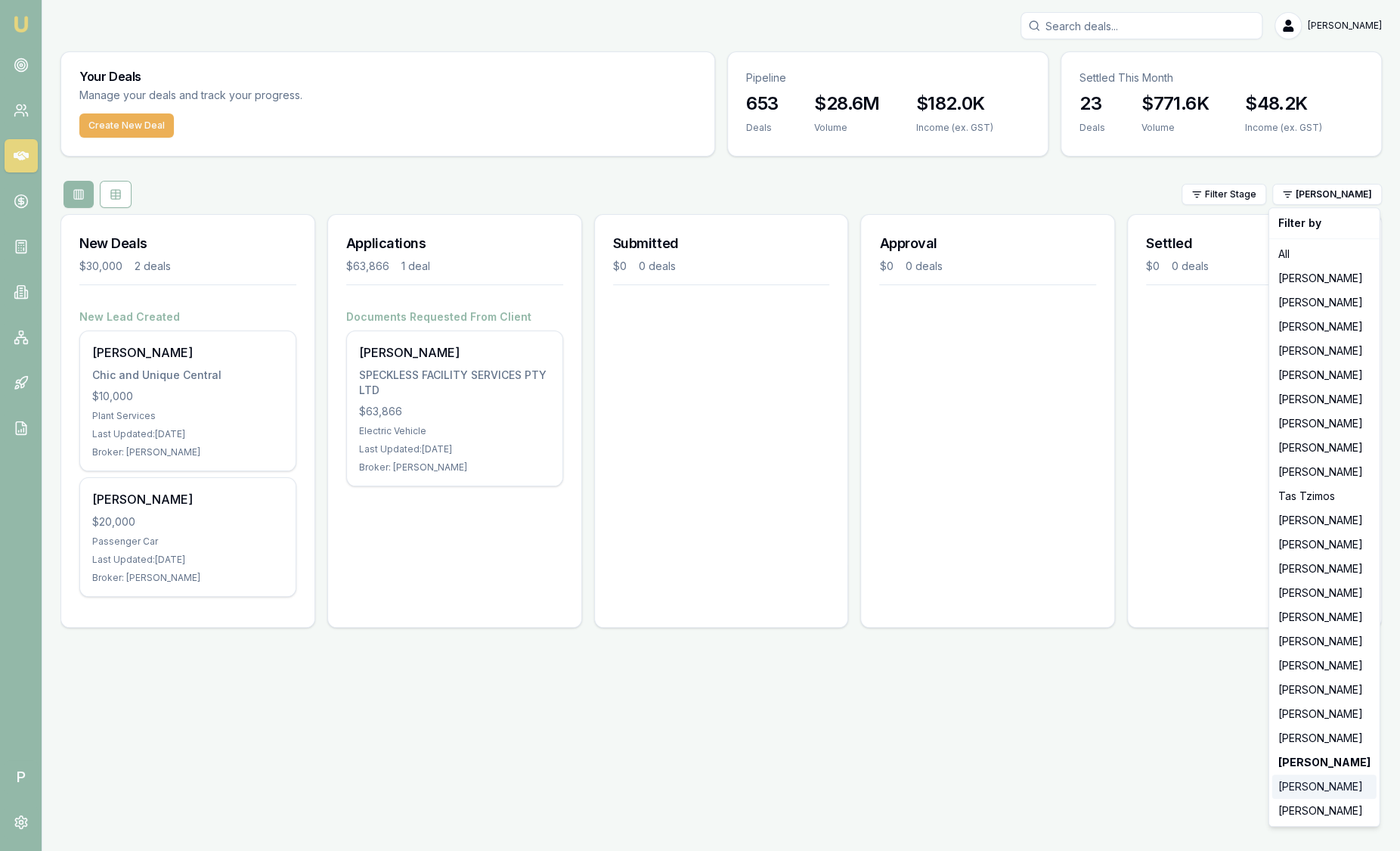
click at [1295, 781] on div "Laura La Micela" at bounding box center [1323, 786] width 104 height 24
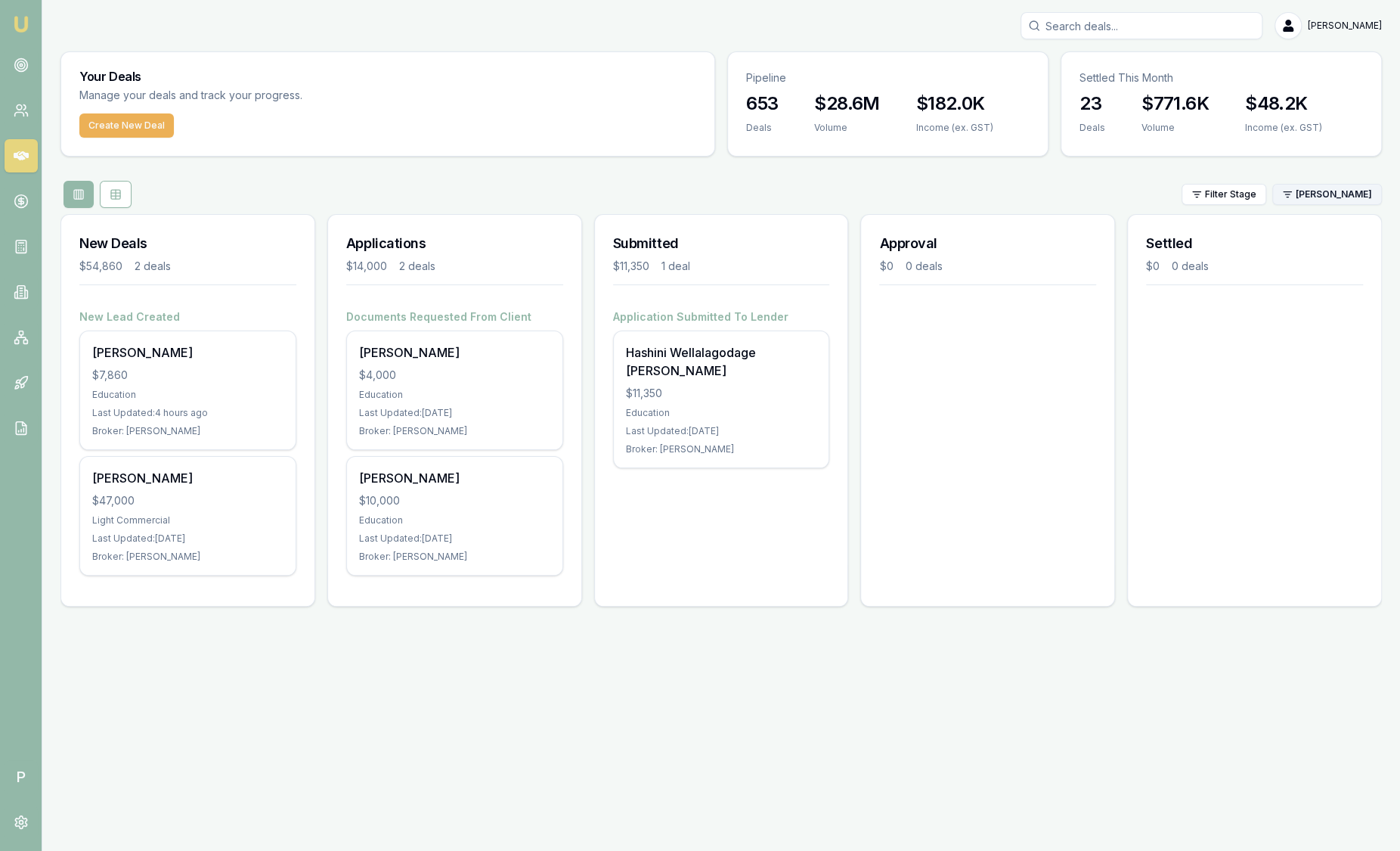
click at [1325, 191] on html "Emu Broker P Sam Crouch Toggle Menu Your Deals Manage your deals and track your…" at bounding box center [700, 426] width 1400 height 851
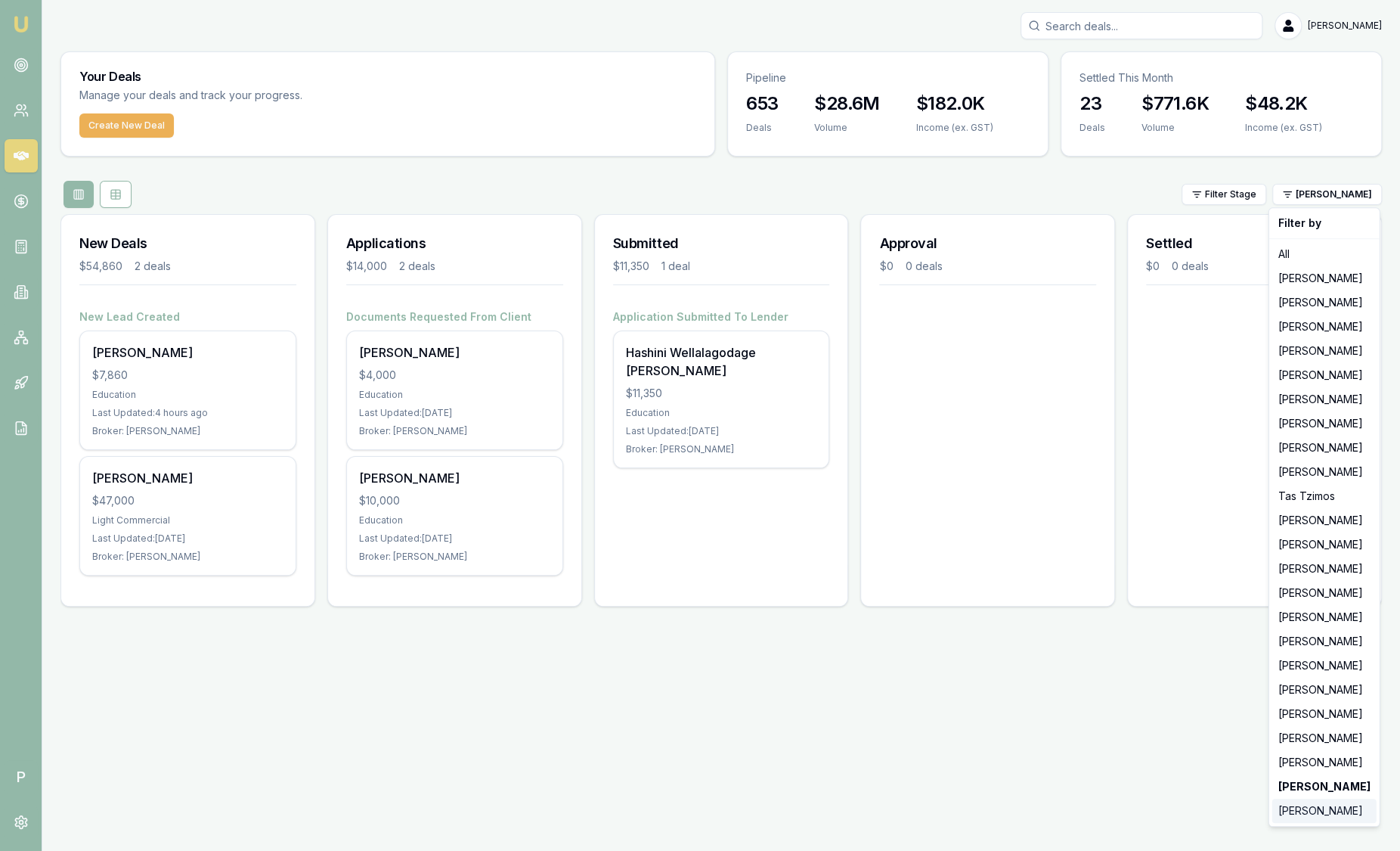
click at [1302, 814] on div "Jonathan Myers" at bounding box center [1323, 811] width 104 height 24
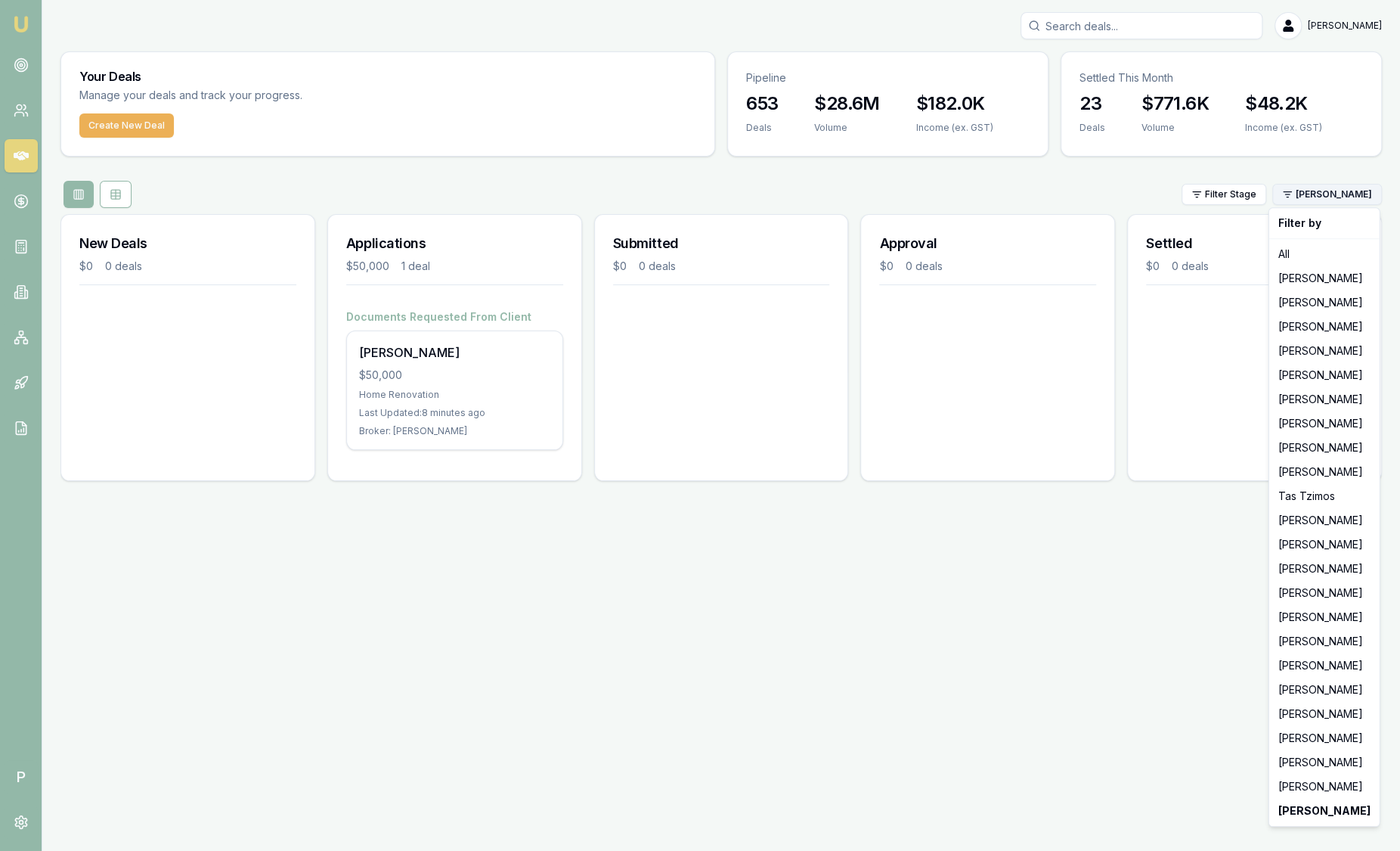
click at [1355, 195] on html "Emu Broker P Sam Crouch Toggle Menu Your Deals Manage your deals and track your…" at bounding box center [700, 426] width 1400 height 851
click at [1316, 550] on div "Pinkesh Patel" at bounding box center [1323, 544] width 104 height 24
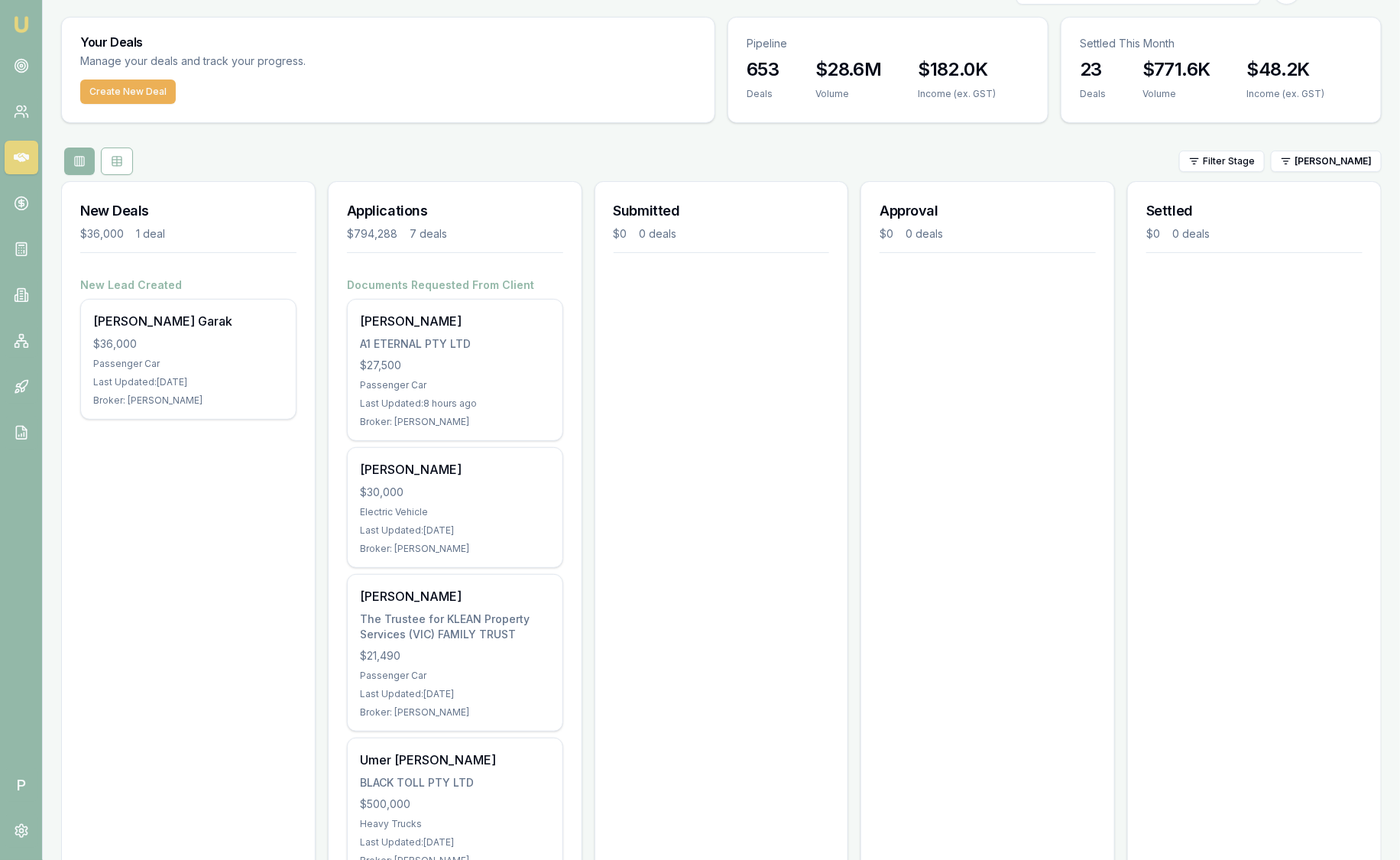
scroll to position [36, 0]
